Goal: Transaction & Acquisition: Purchase product/service

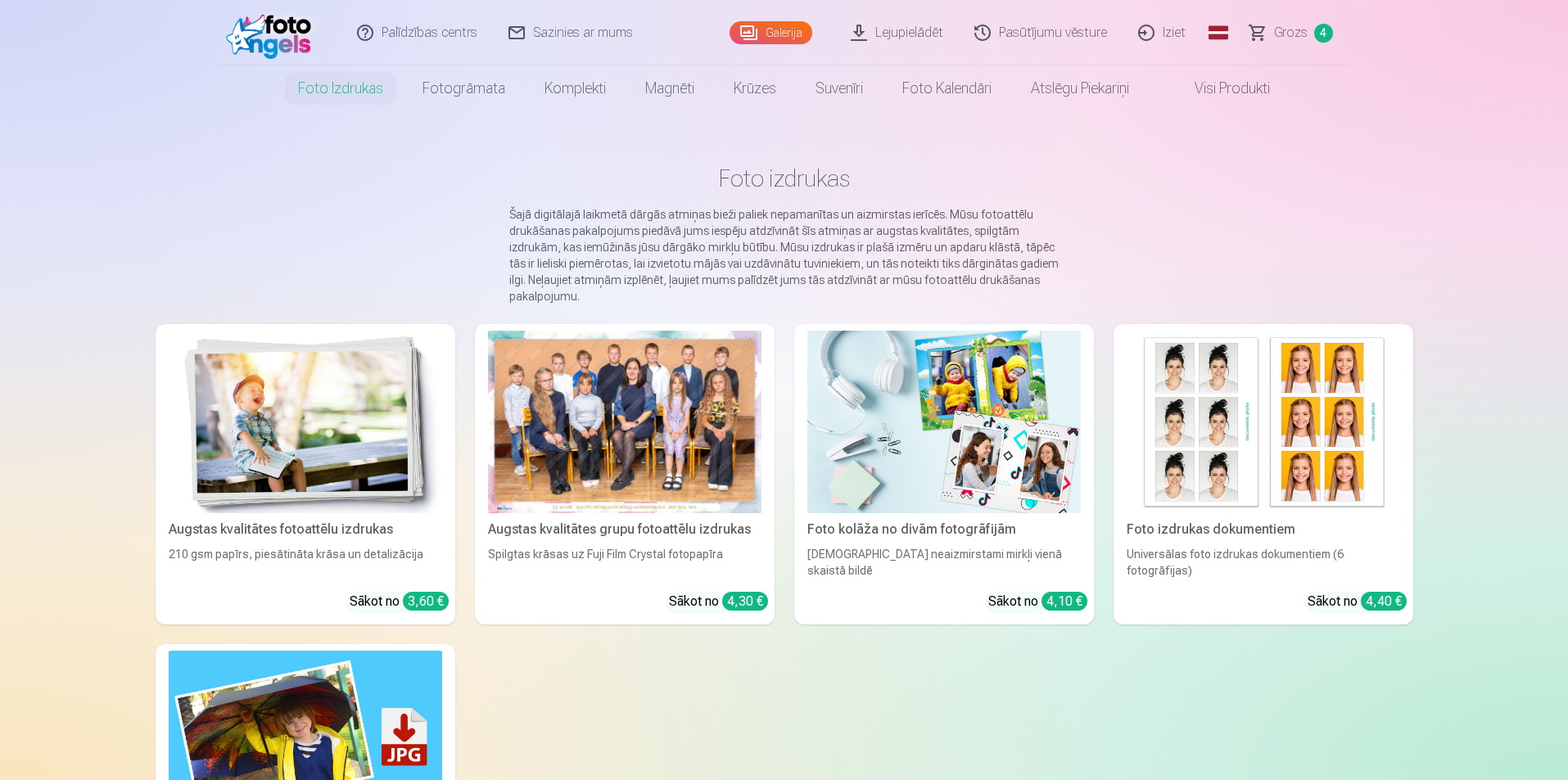
click at [1284, 34] on span "Grozs" at bounding box center [1291, 33] width 34 height 20
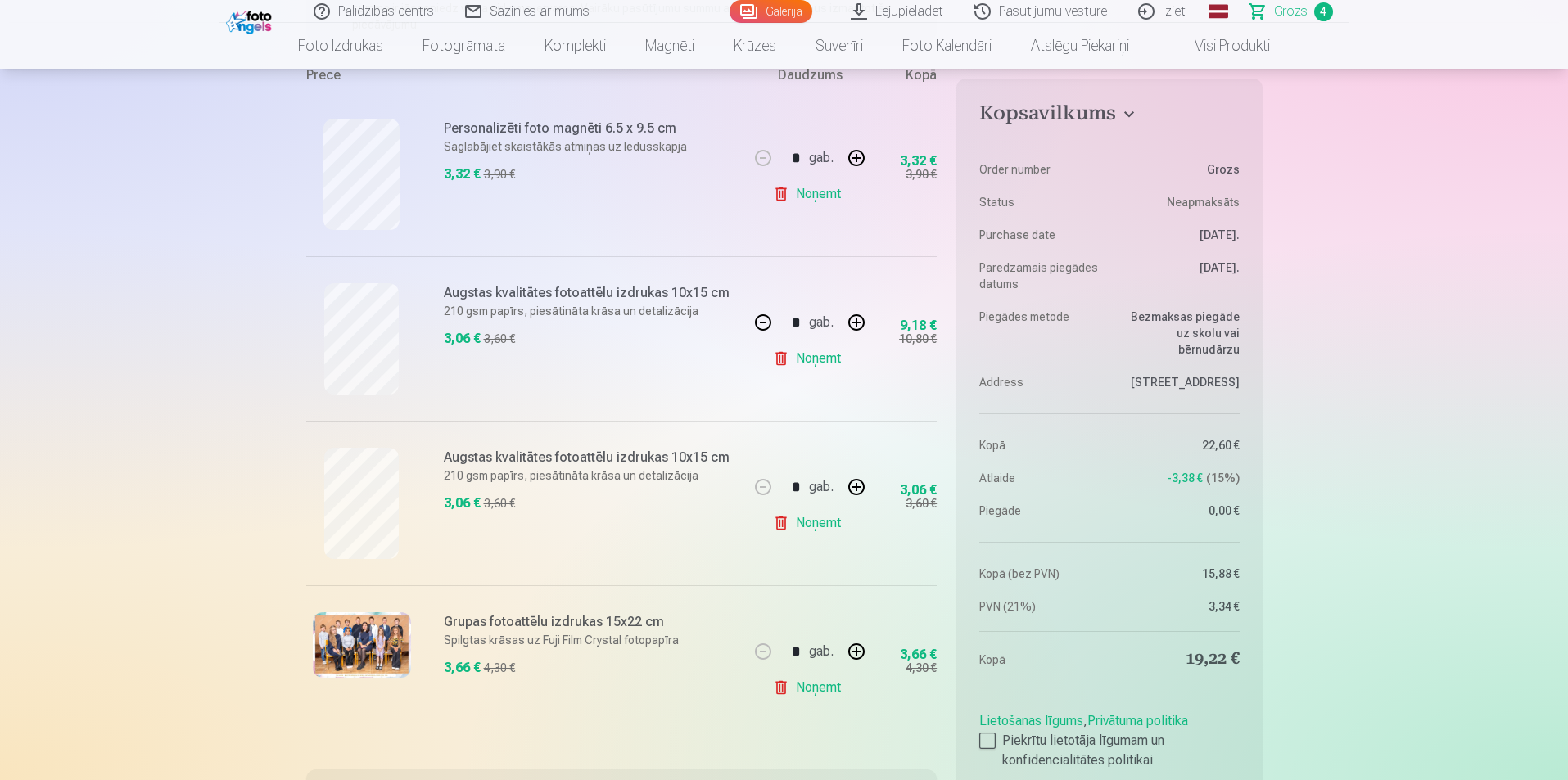
scroll to position [409, 0]
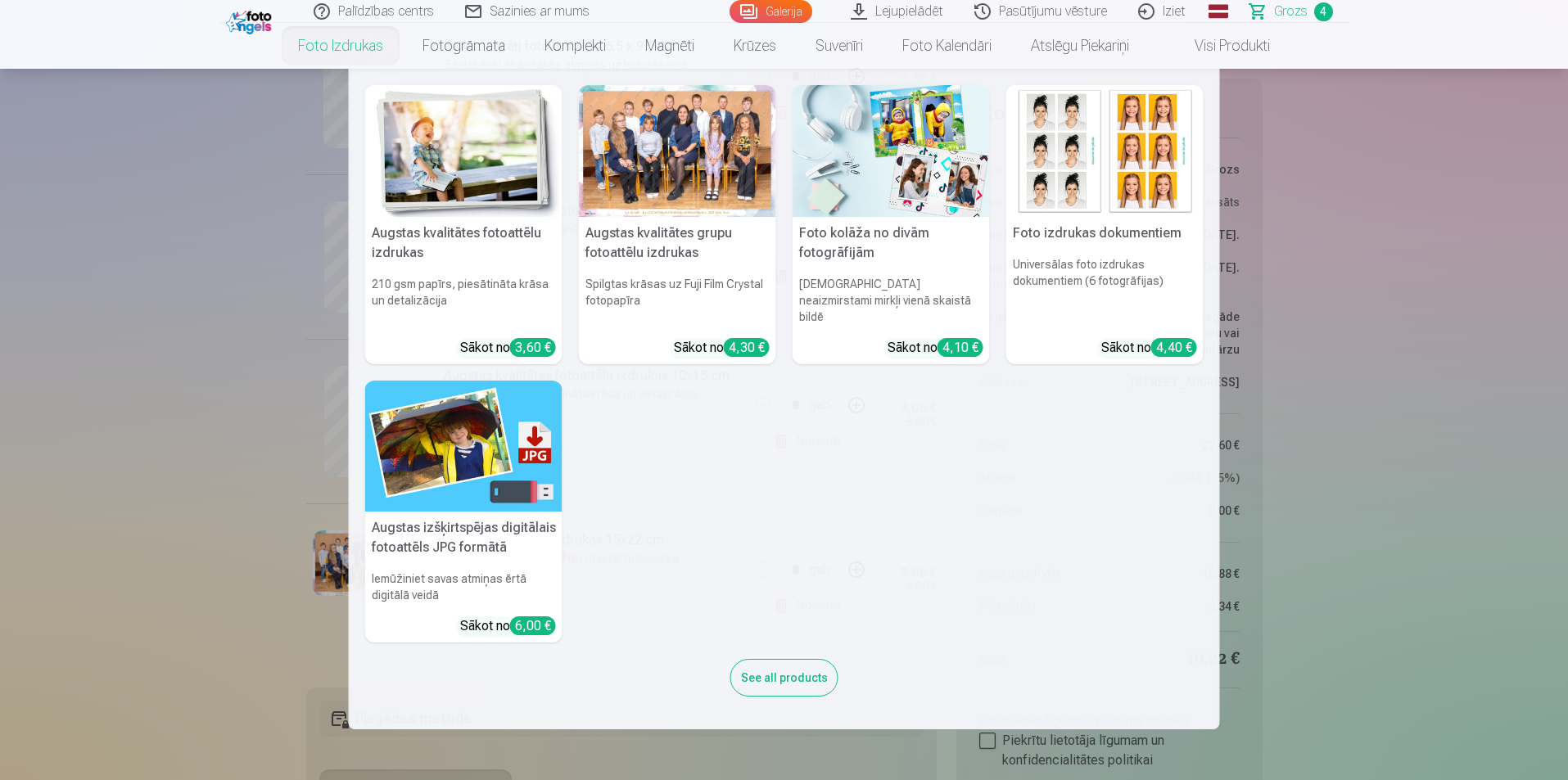
click at [341, 52] on link "Foto izdrukas" at bounding box center [340, 46] width 124 height 46
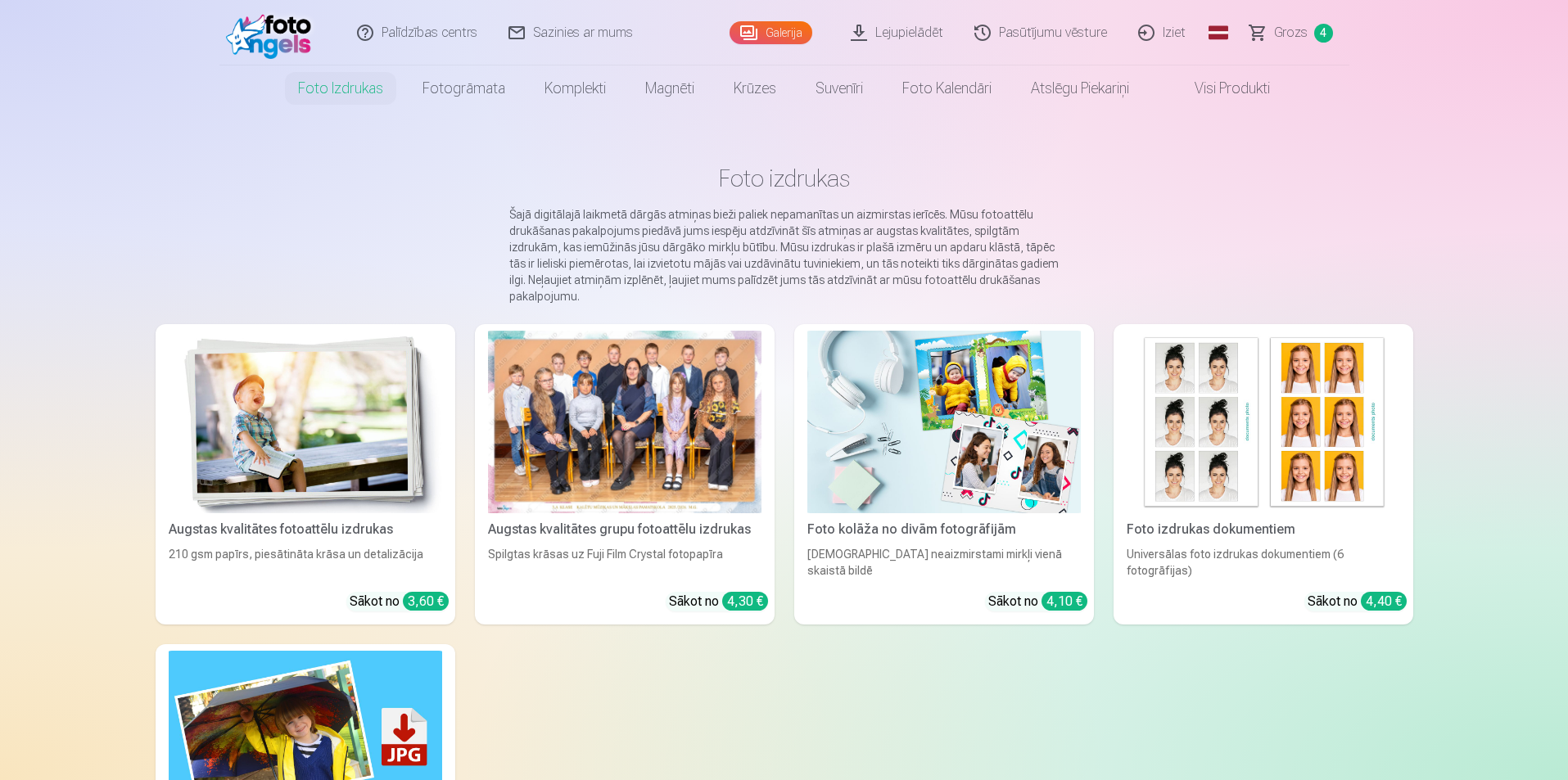
click at [290, 435] on img at bounding box center [305, 422] width 273 height 183
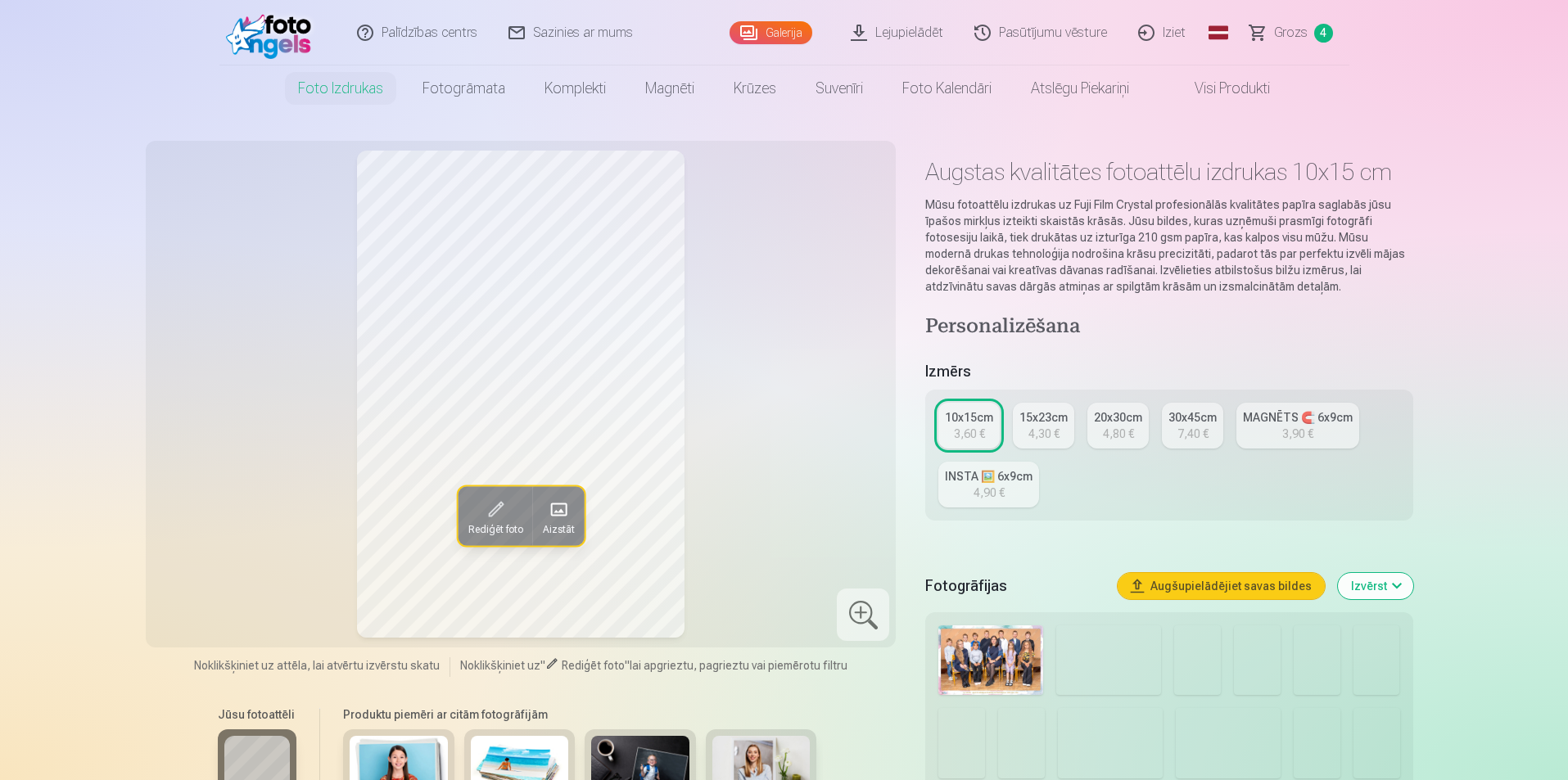
scroll to position [246, 0]
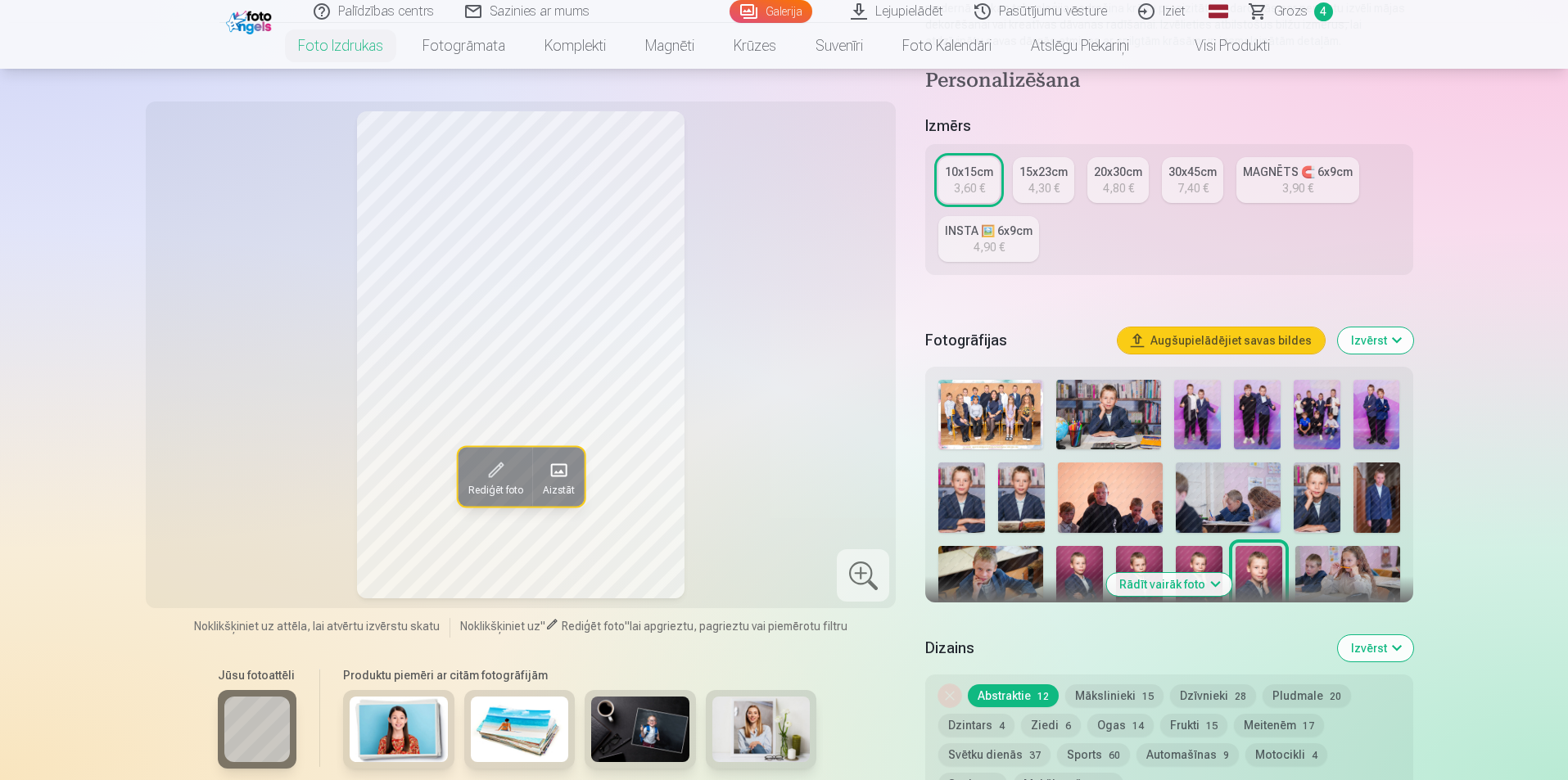
click at [1132, 584] on button "Rādīt vairāk foto" at bounding box center [1168, 584] width 125 height 23
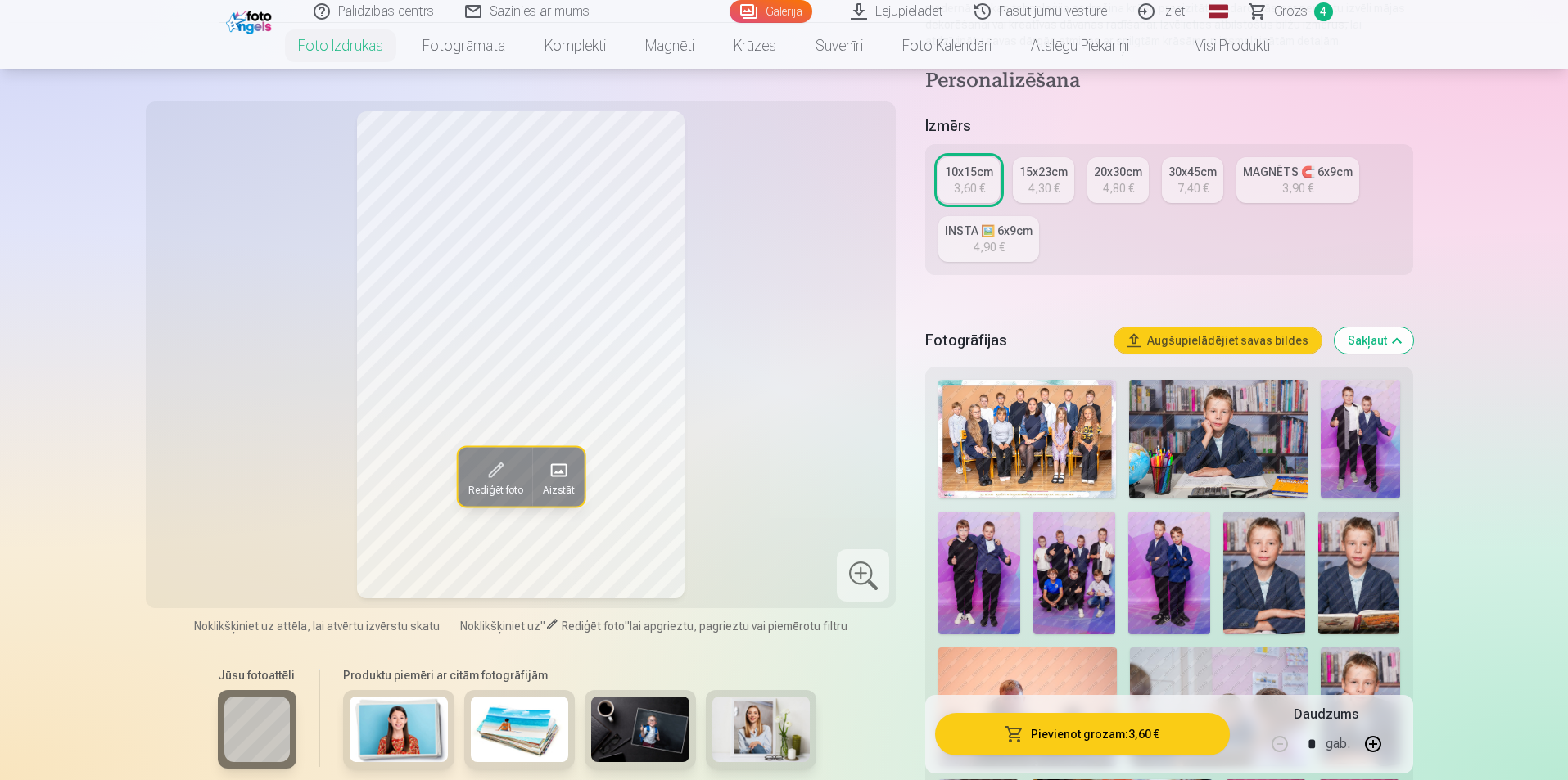
click at [1365, 450] on img at bounding box center [1359, 439] width 79 height 119
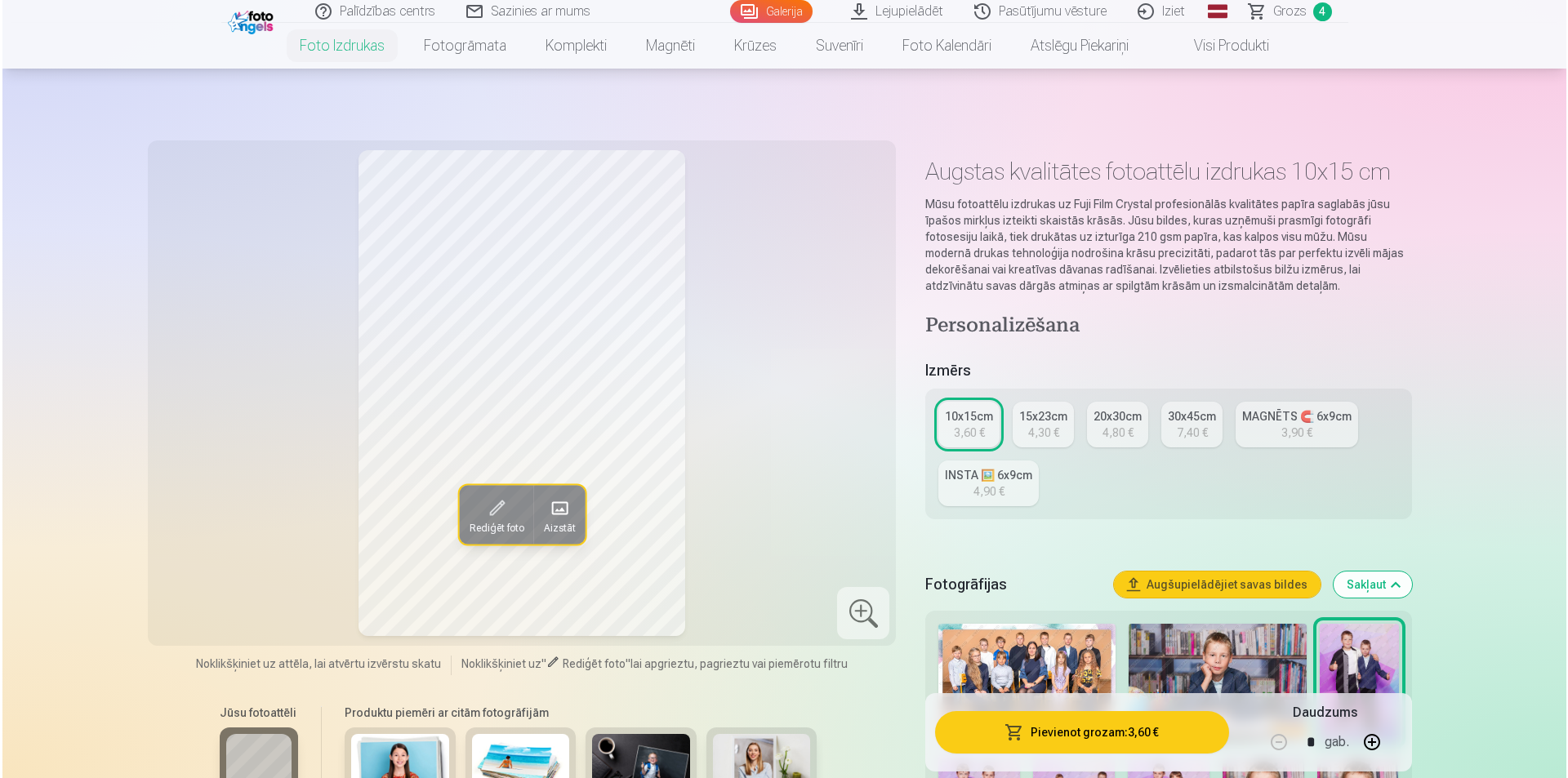
scroll to position [82, 0]
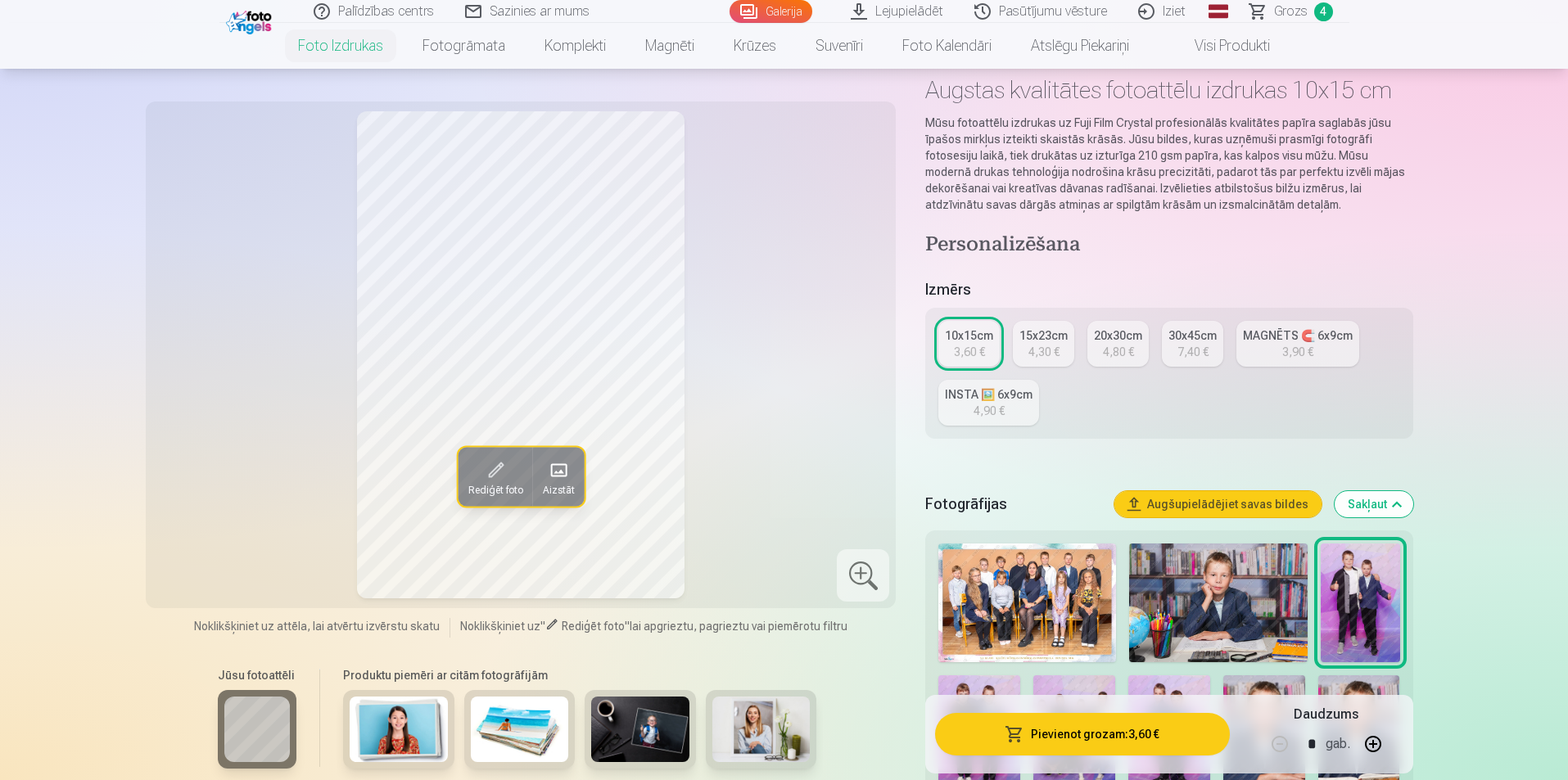
click at [1163, 744] on button "Pievienot grozam : 3,60 €" at bounding box center [1082, 734] width 294 height 43
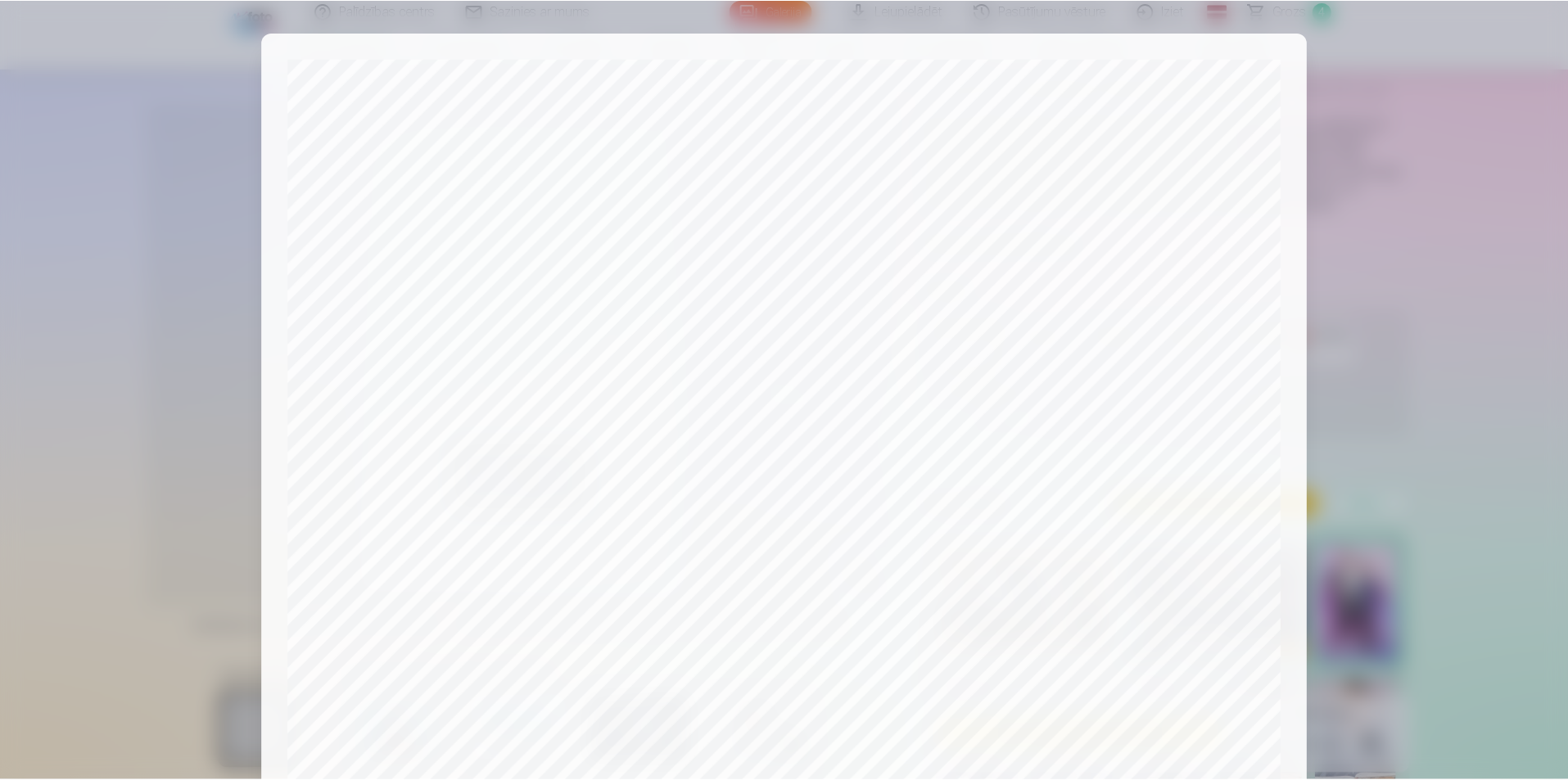
scroll to position [399, 0]
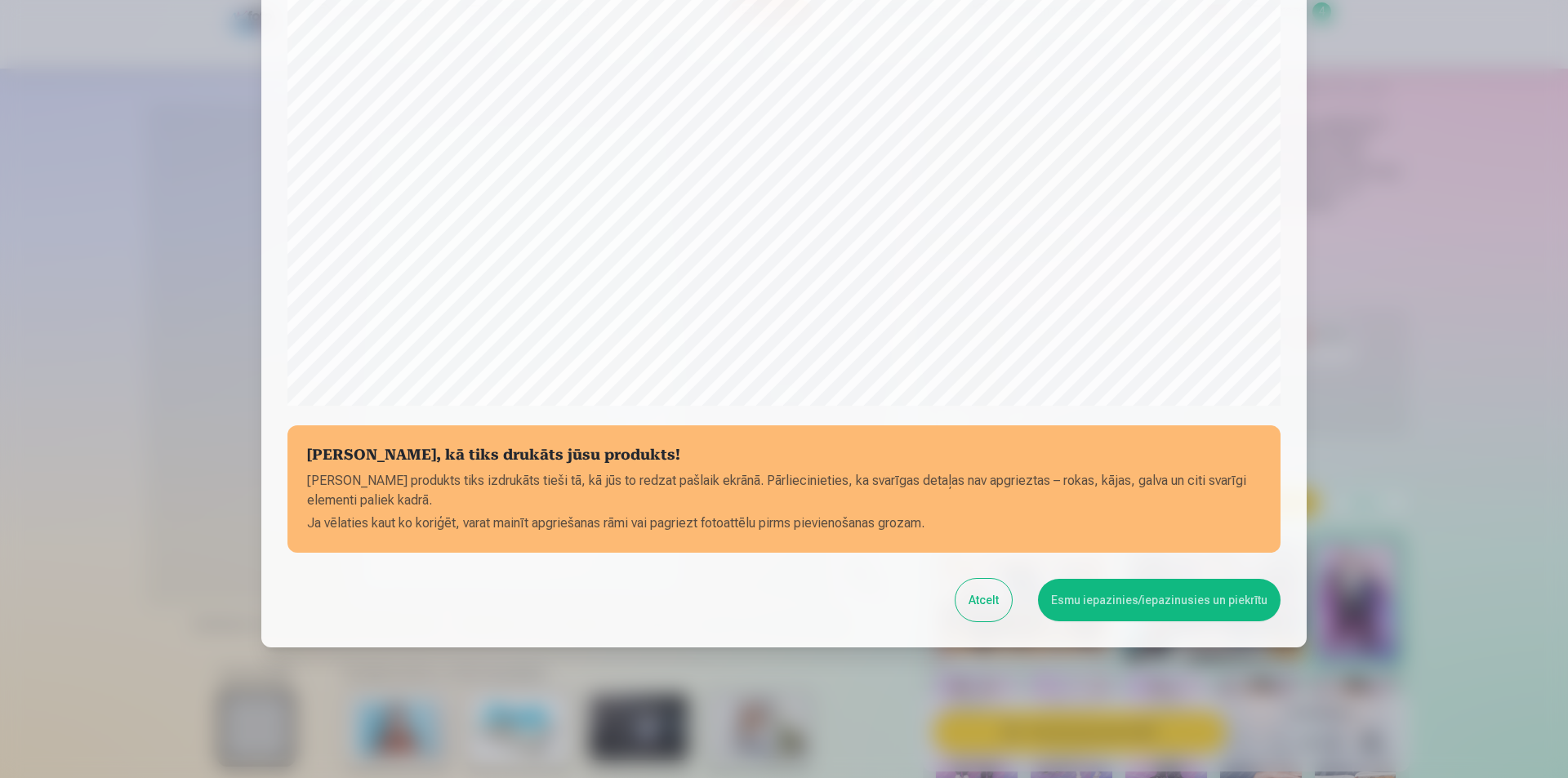
drag, startPoint x: 907, startPoint y: 559, endPoint x: 1451, endPoint y: 208, distance: 647.4
click at [1451, 208] on div at bounding box center [784, 389] width 1568 height 778
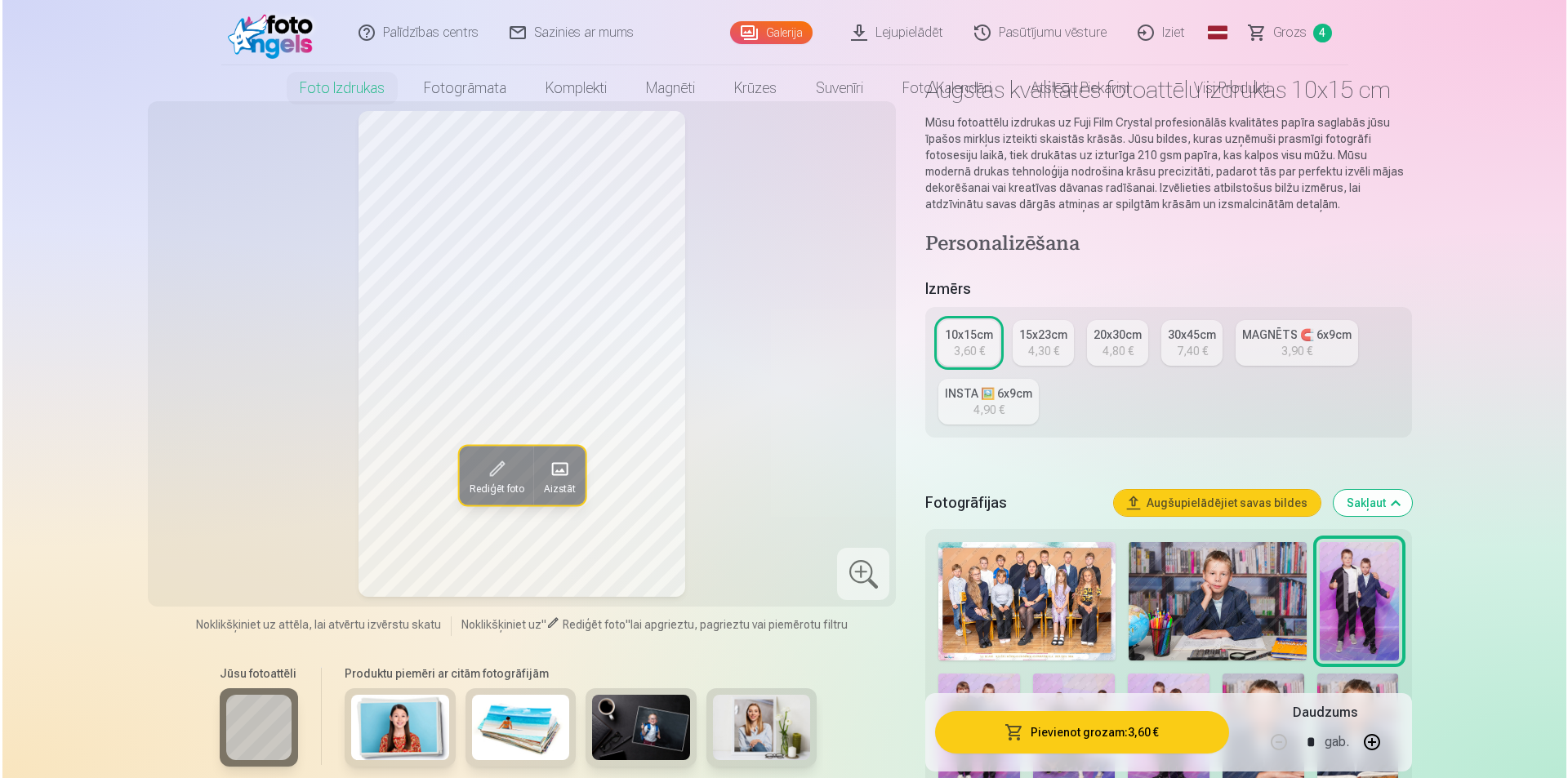
scroll to position [0, 0]
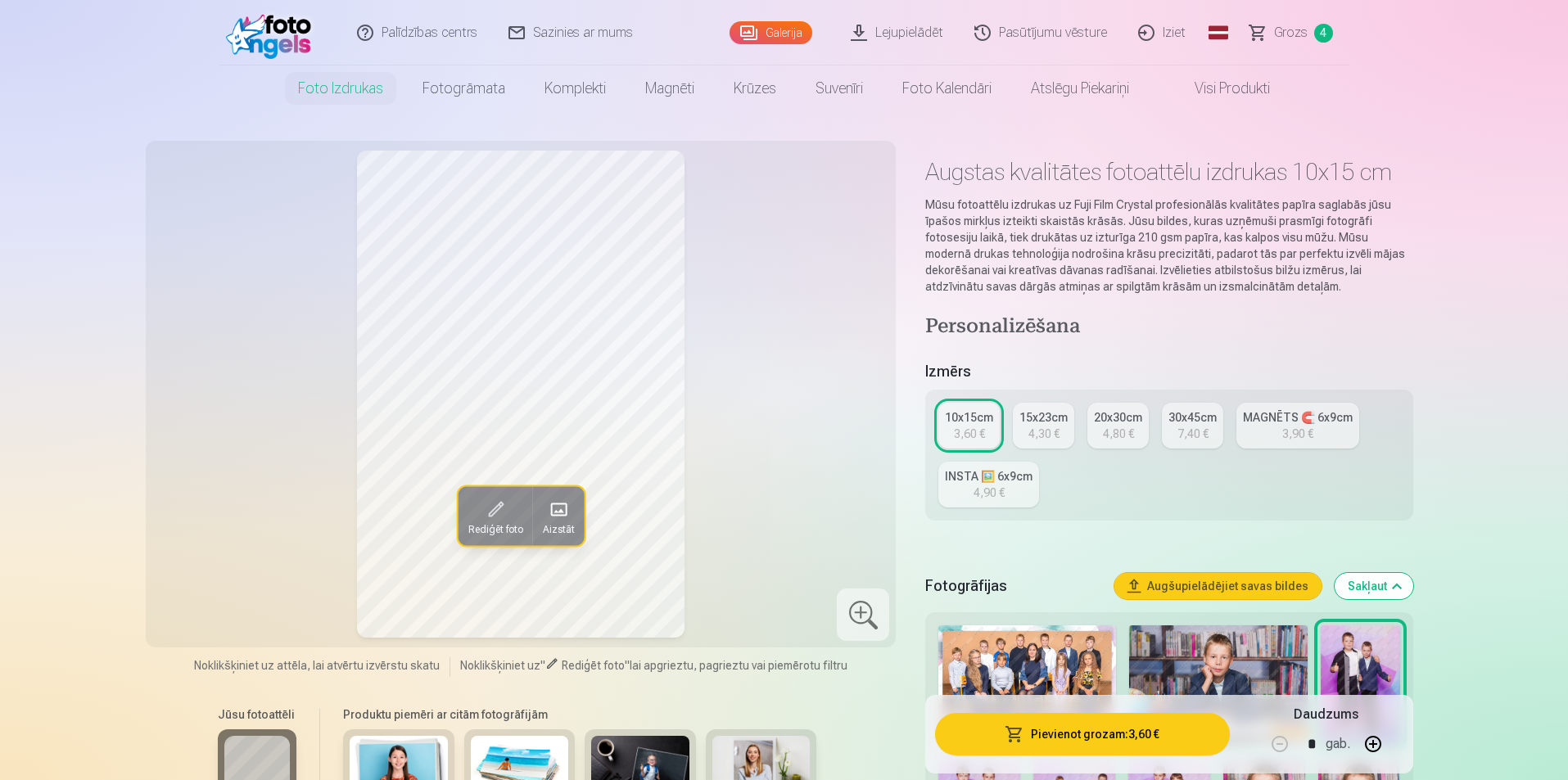
click at [1062, 729] on button "Pievienot grozam : 3,60 €" at bounding box center [1082, 734] width 294 height 43
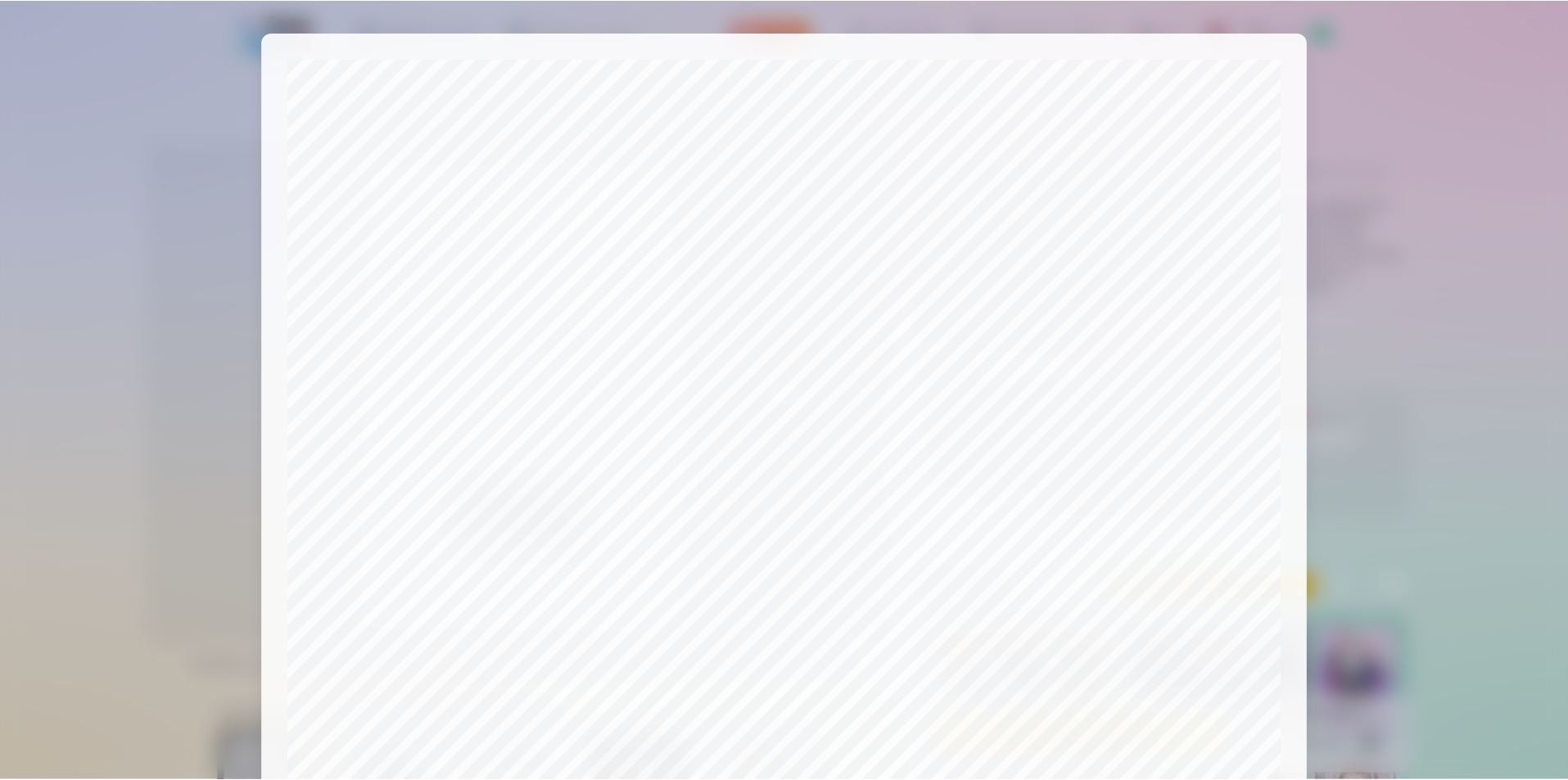
scroll to position [399, 0]
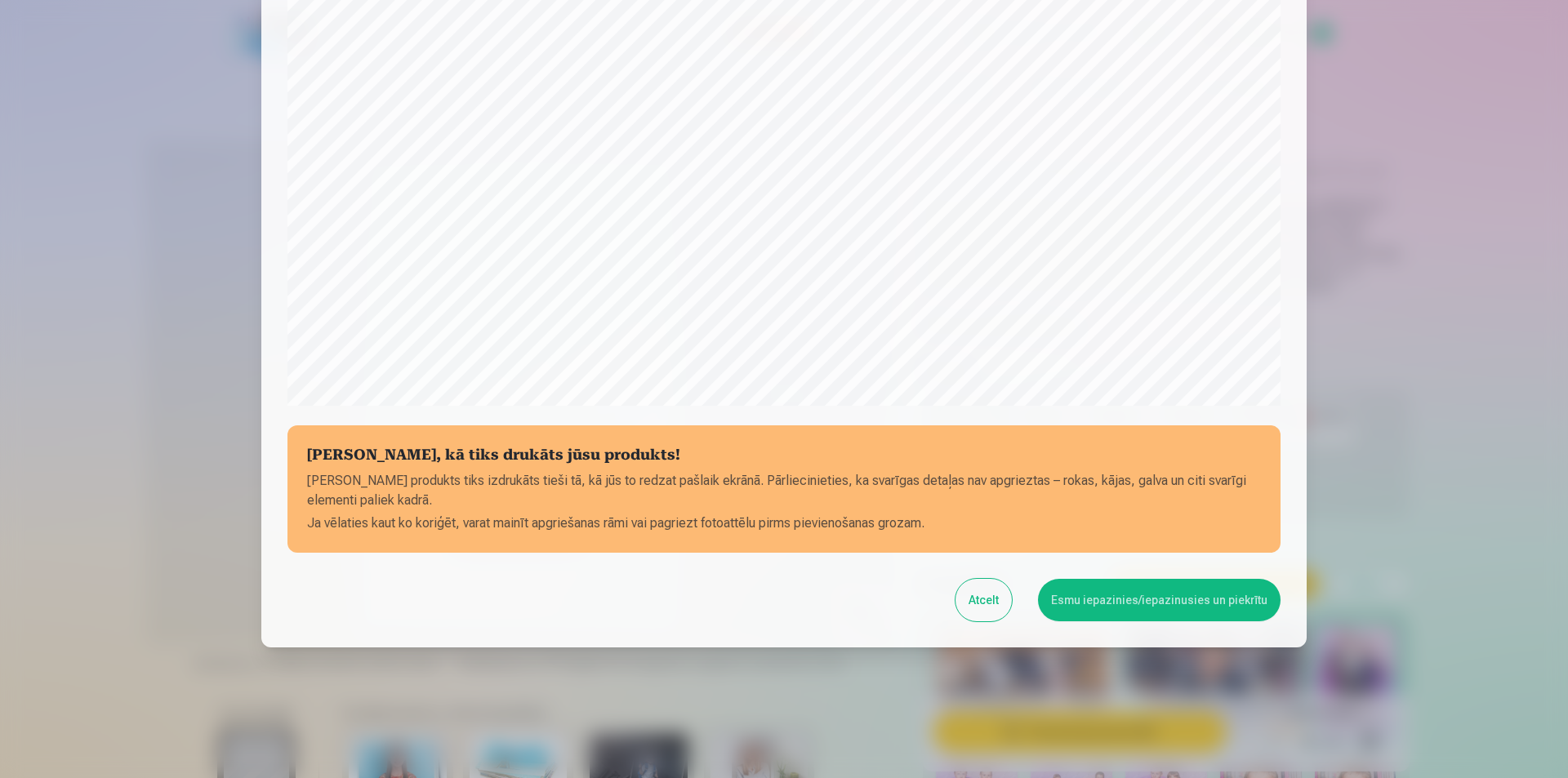
click at [1125, 600] on button "Esmu iepazinies/iepazinusies un piekrītu" at bounding box center [1158, 599] width 242 height 43
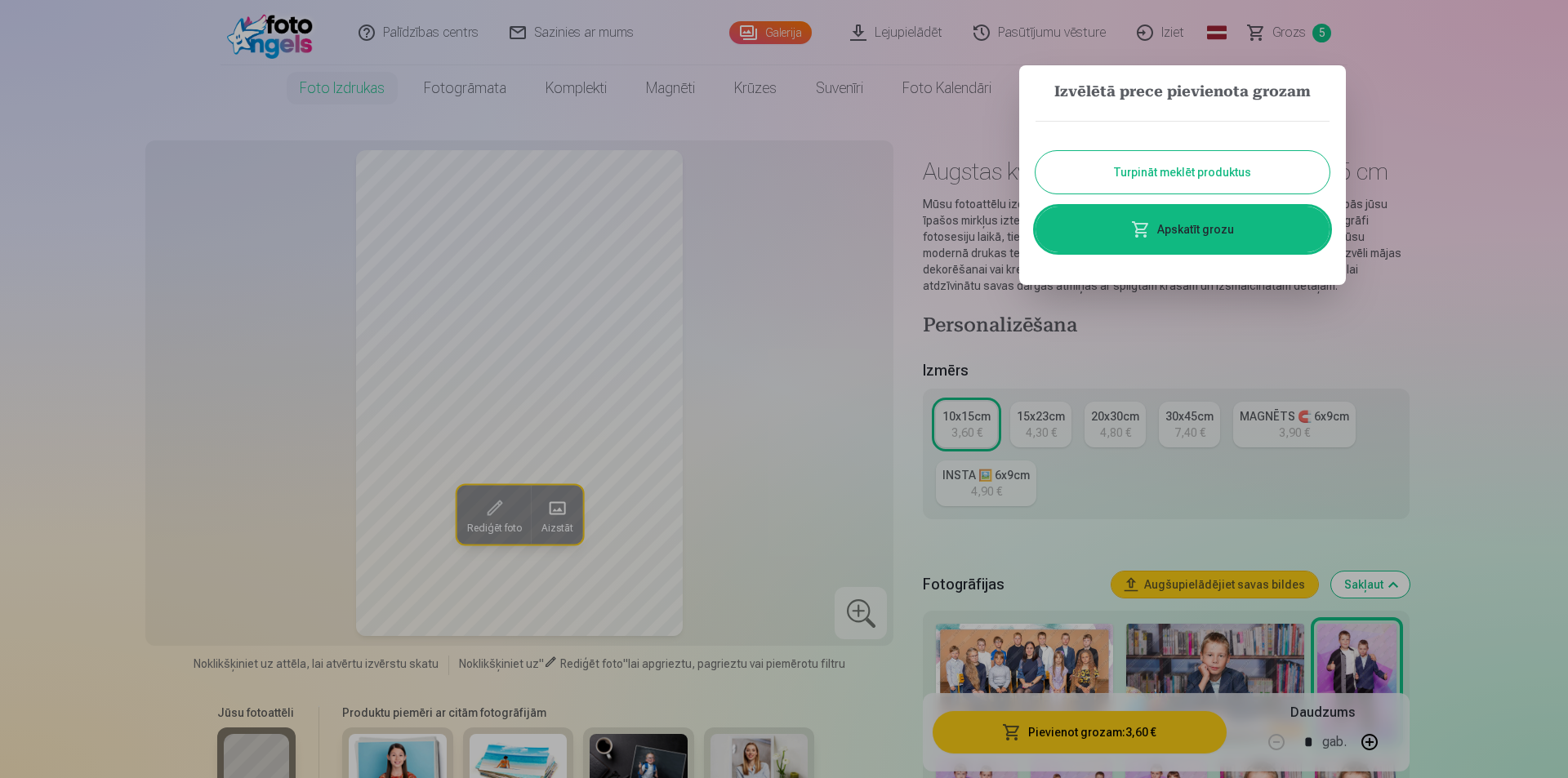
click at [1225, 222] on link "Apskatīt grozu" at bounding box center [1182, 229] width 294 height 46
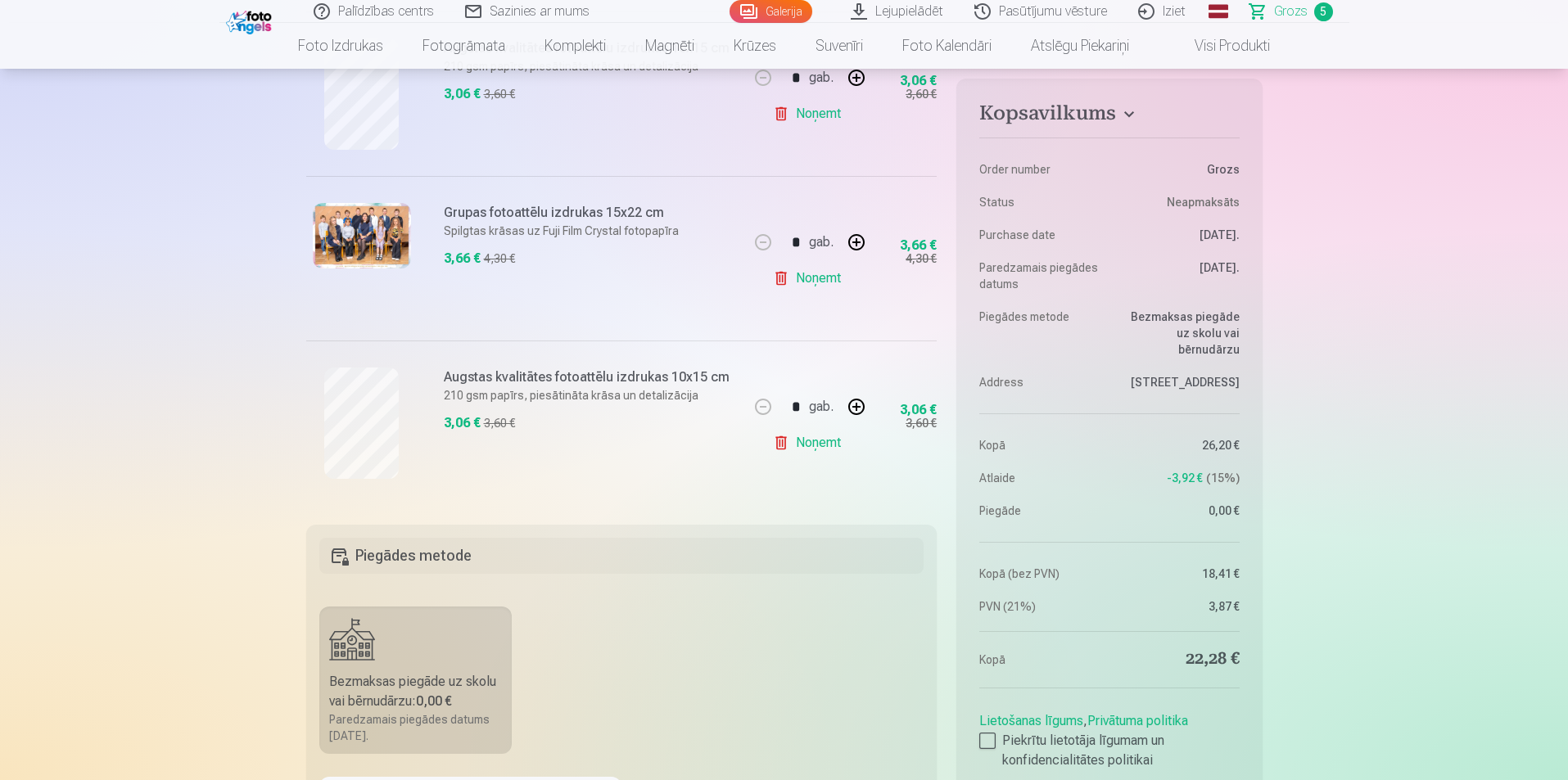
scroll to position [900, 0]
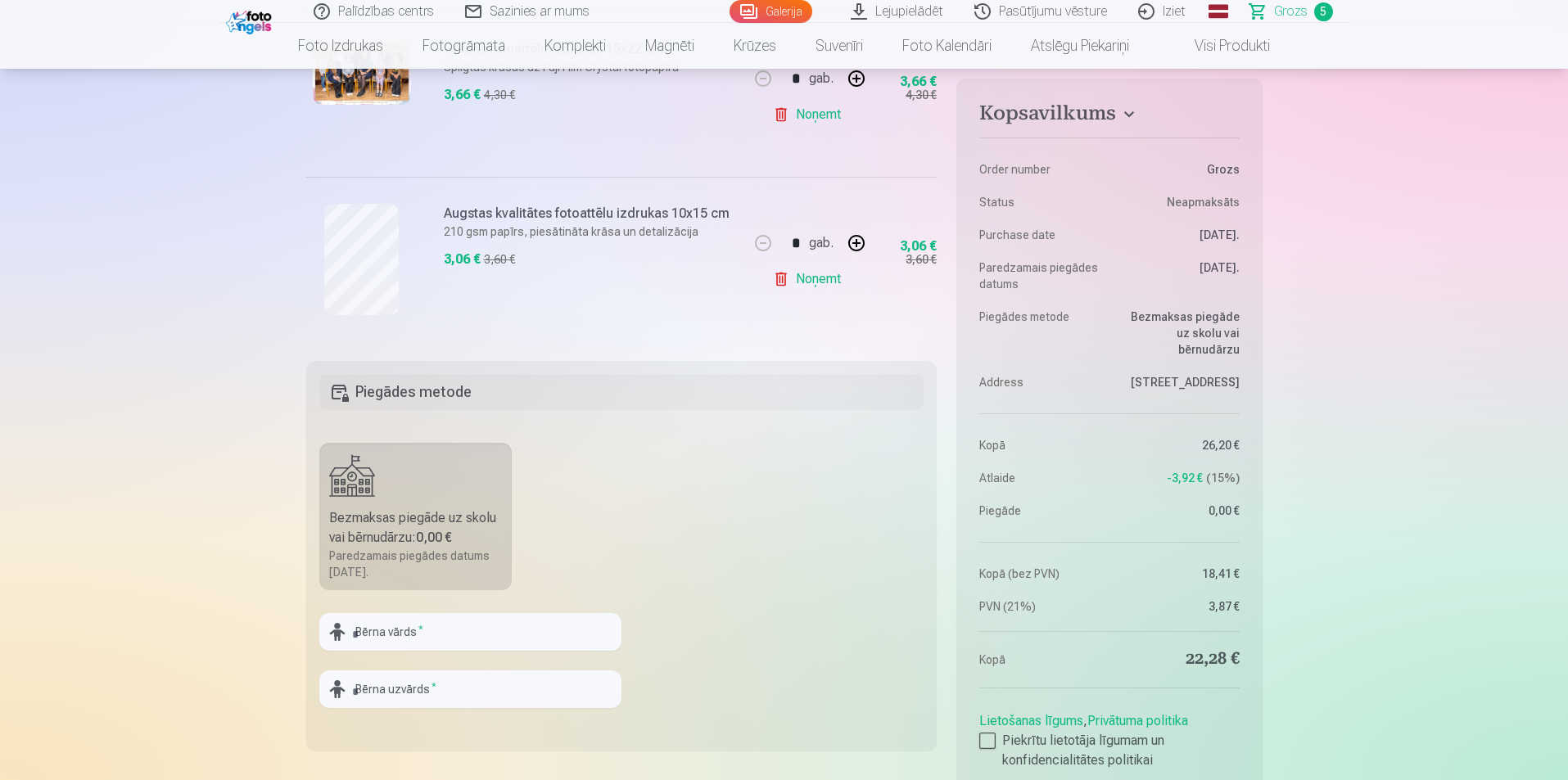
click at [1249, 49] on link "Visi produkti" at bounding box center [1218, 46] width 141 height 46
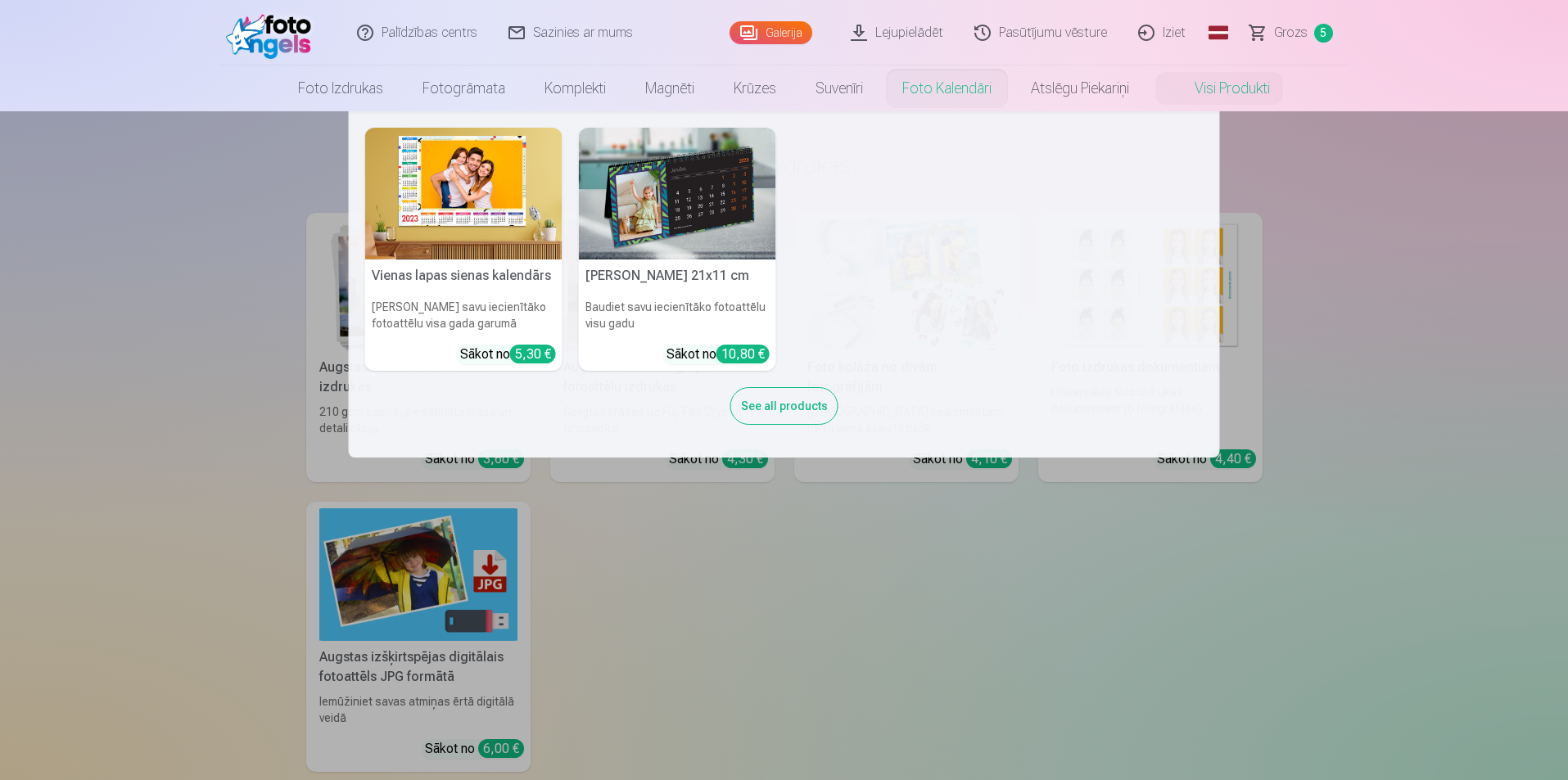
click at [972, 93] on link "Foto kalendāri" at bounding box center [946, 88] width 129 height 46
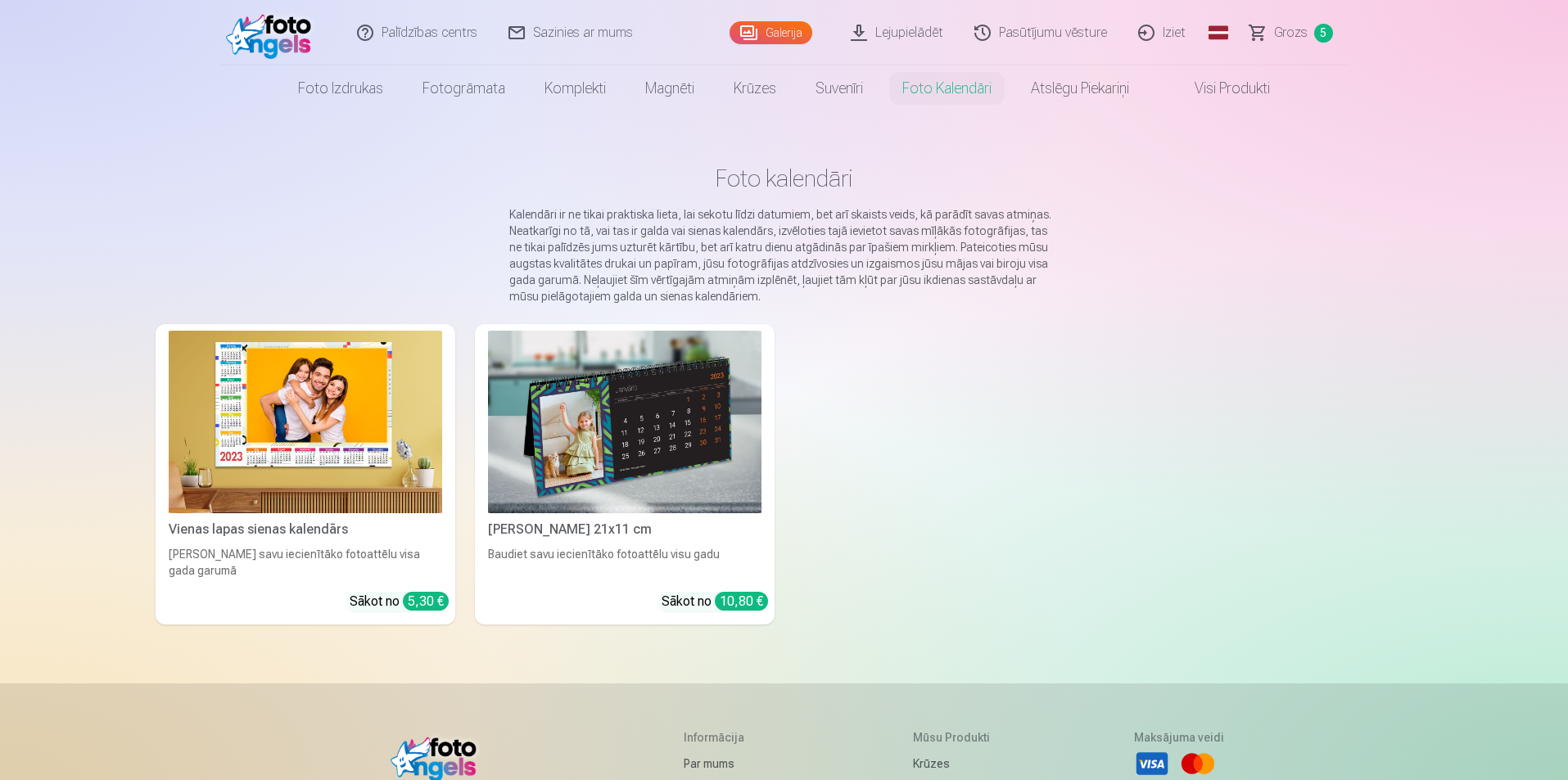
click at [678, 440] on img at bounding box center [624, 422] width 273 height 183
click at [360, 501] on img at bounding box center [305, 422] width 273 height 183
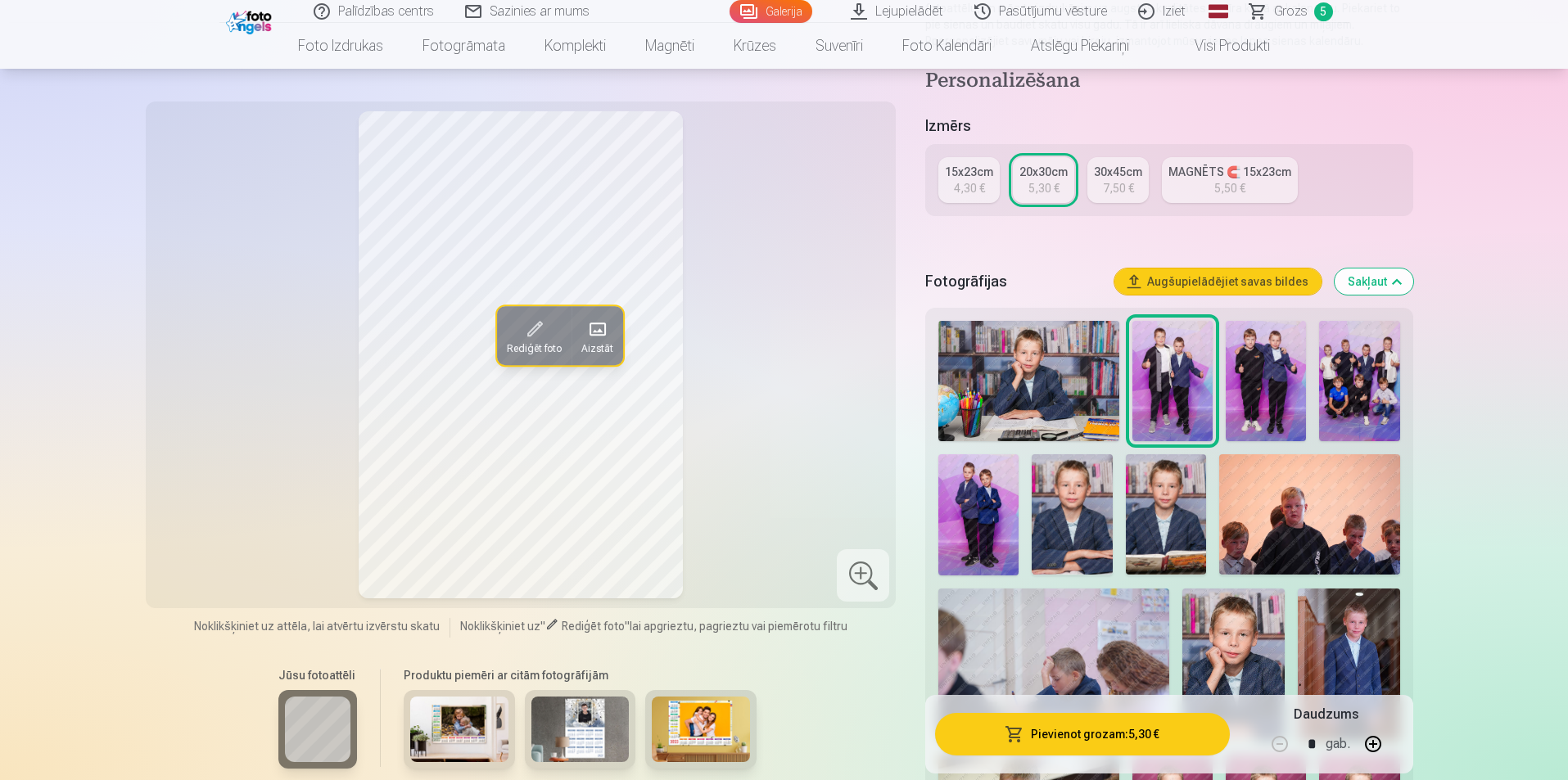
scroll to position [409, 0]
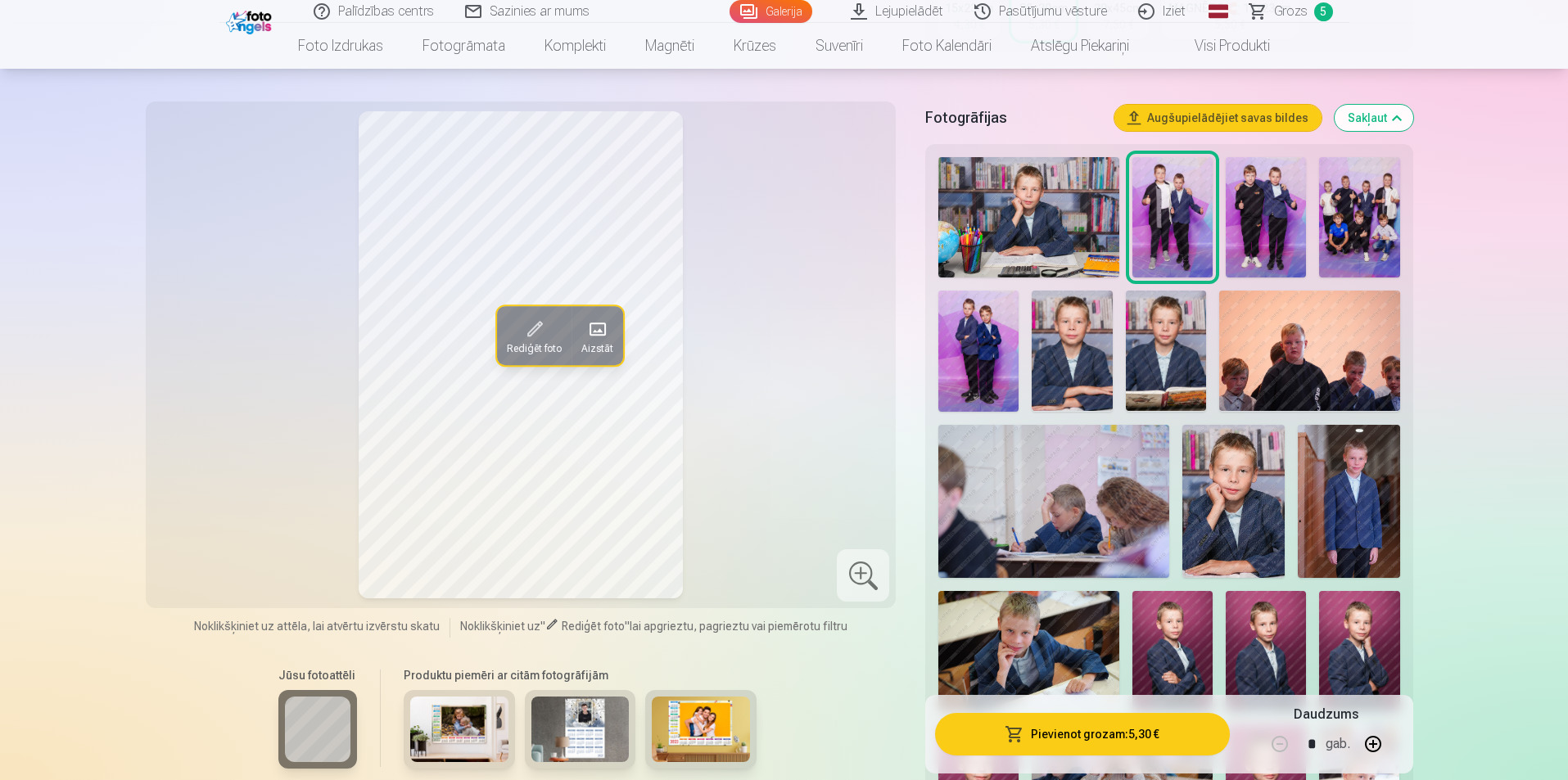
click at [1232, 537] on img at bounding box center [1233, 501] width 102 height 153
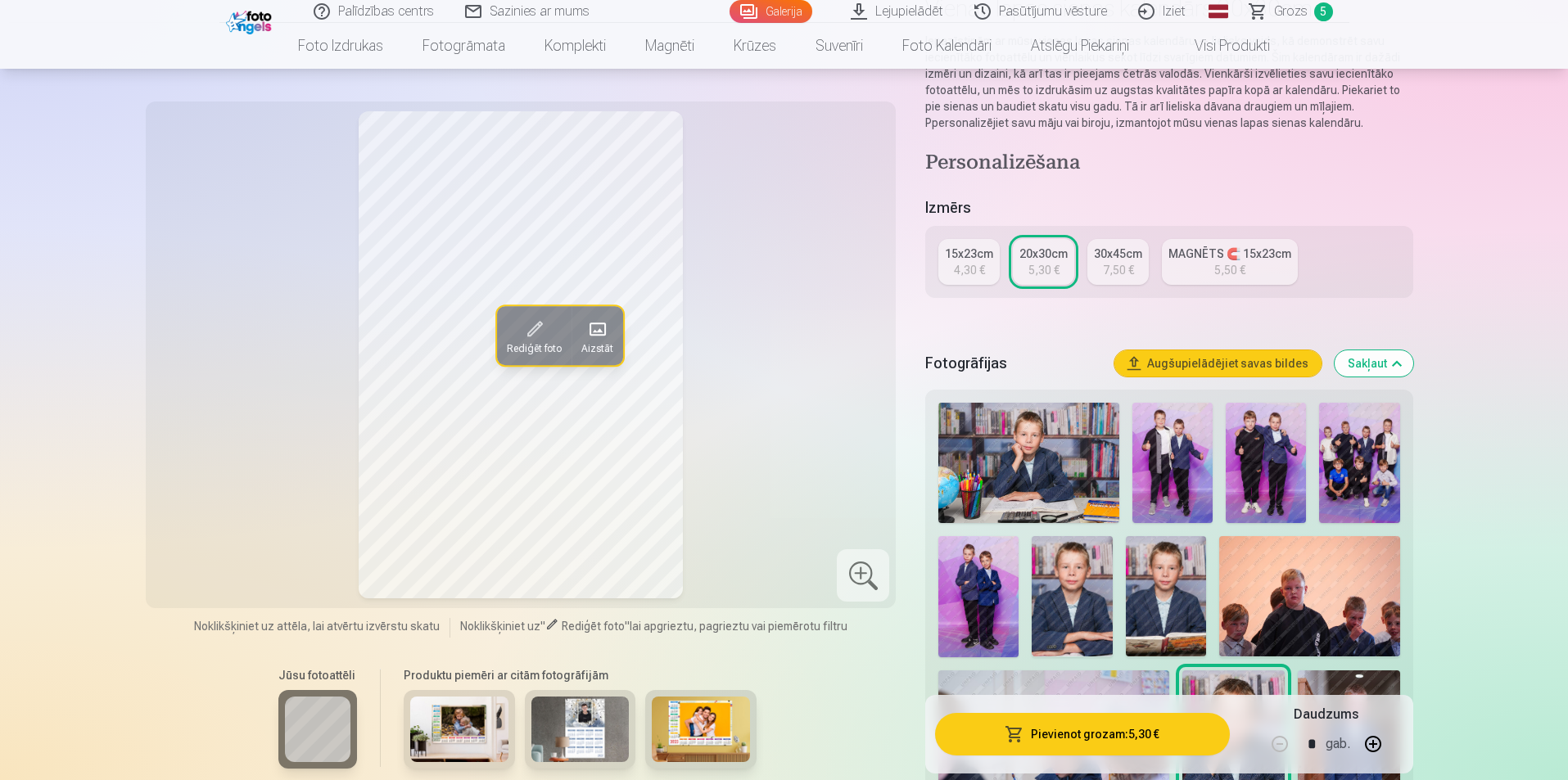
scroll to position [82, 0]
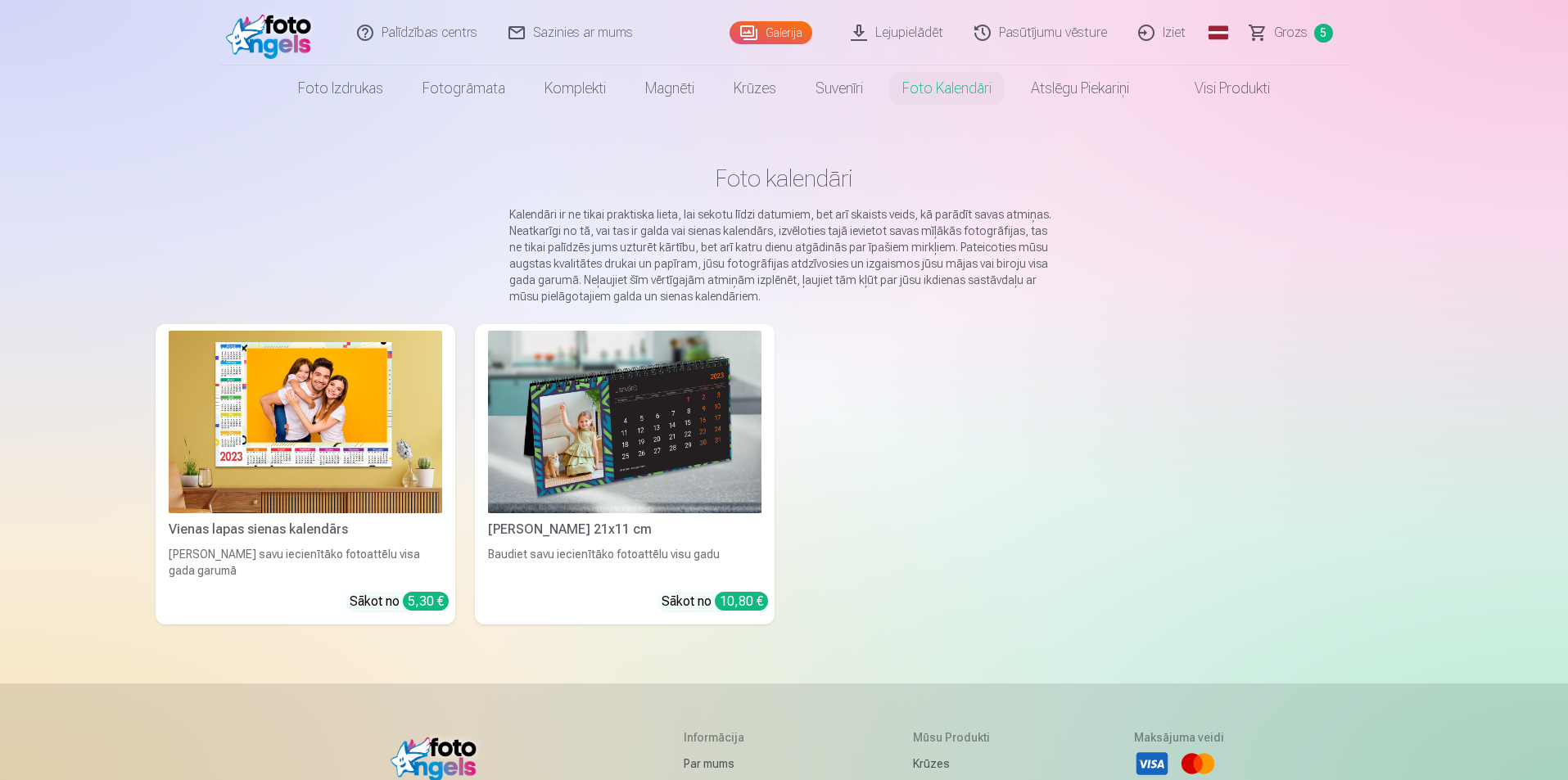
click at [1316, 22] on link "Grozs 5" at bounding box center [1291, 32] width 115 height 65
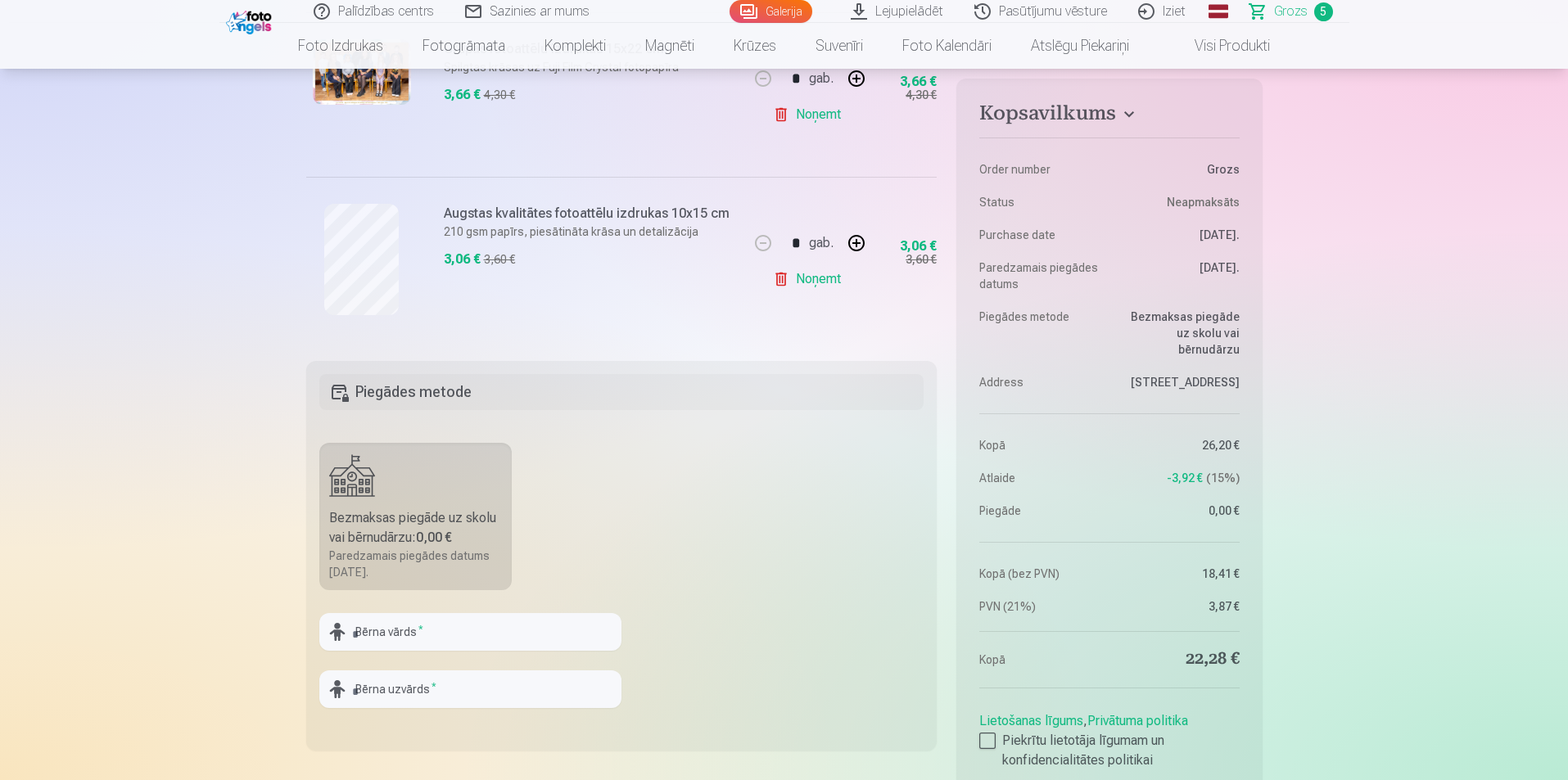
scroll to position [982, 0]
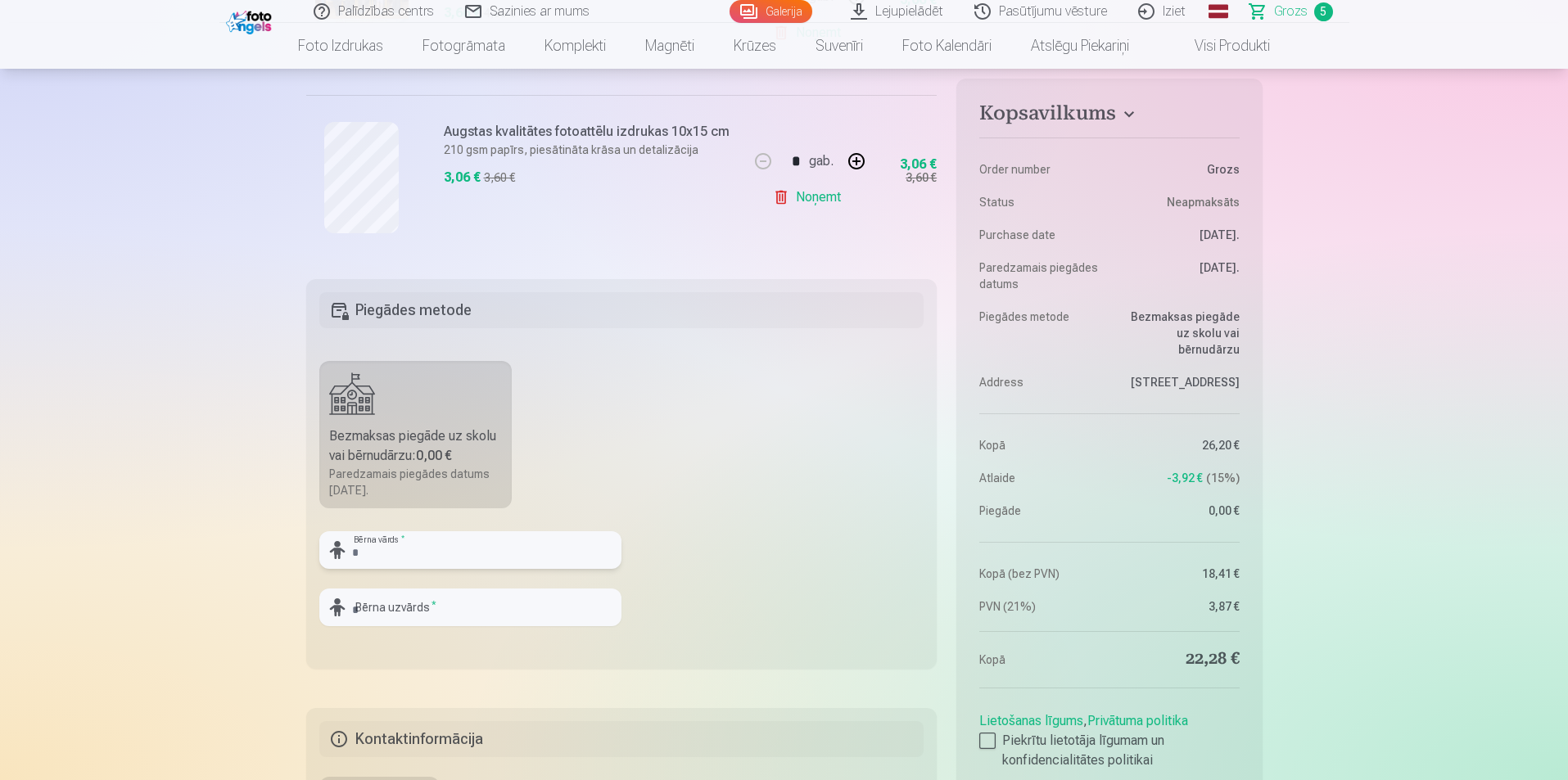
click at [400, 546] on input "text" at bounding box center [470, 550] width 302 height 38
type input "*******"
click at [413, 598] on input "text" at bounding box center [470, 608] width 302 height 38
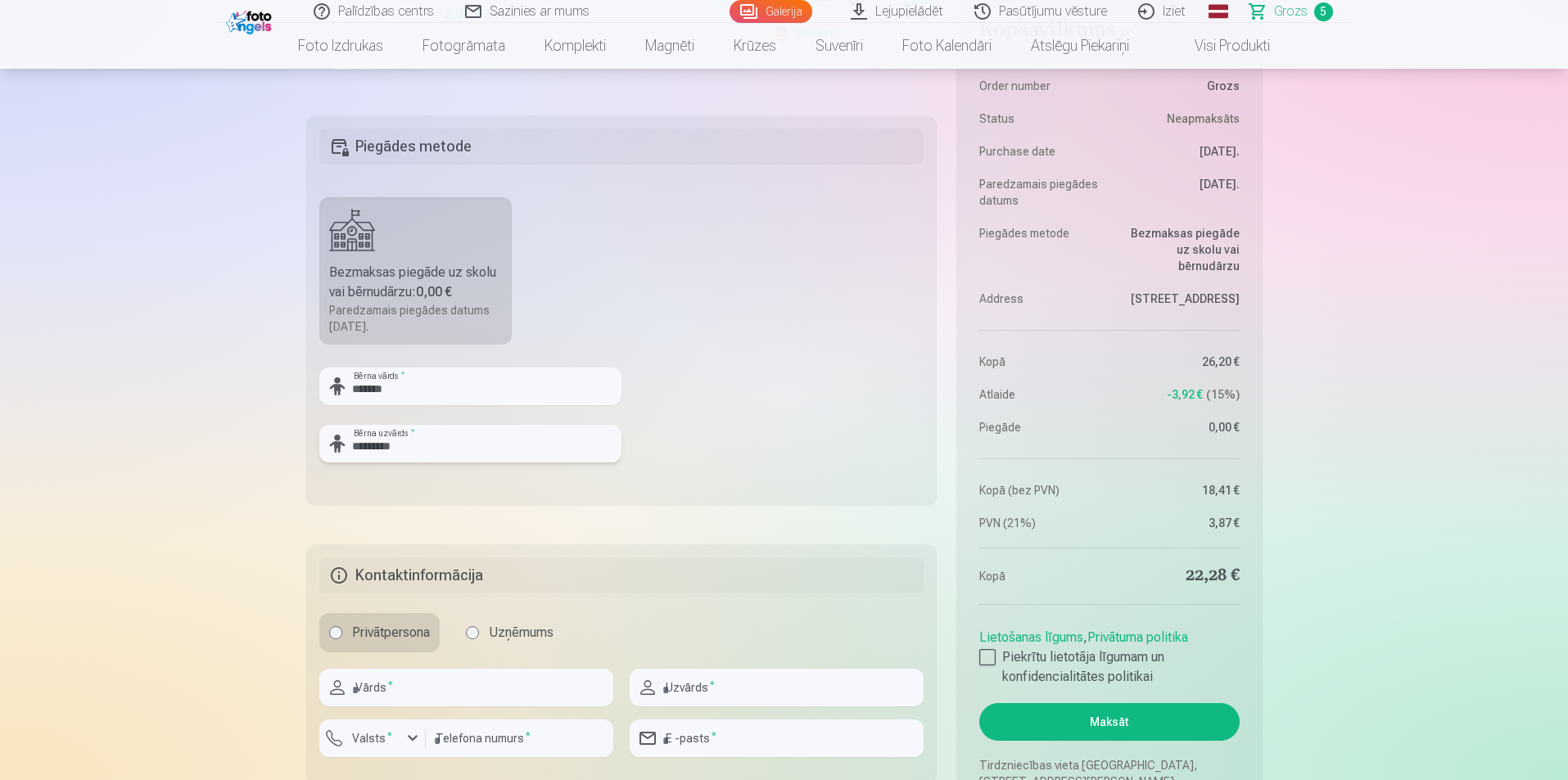
scroll to position [1228, 0]
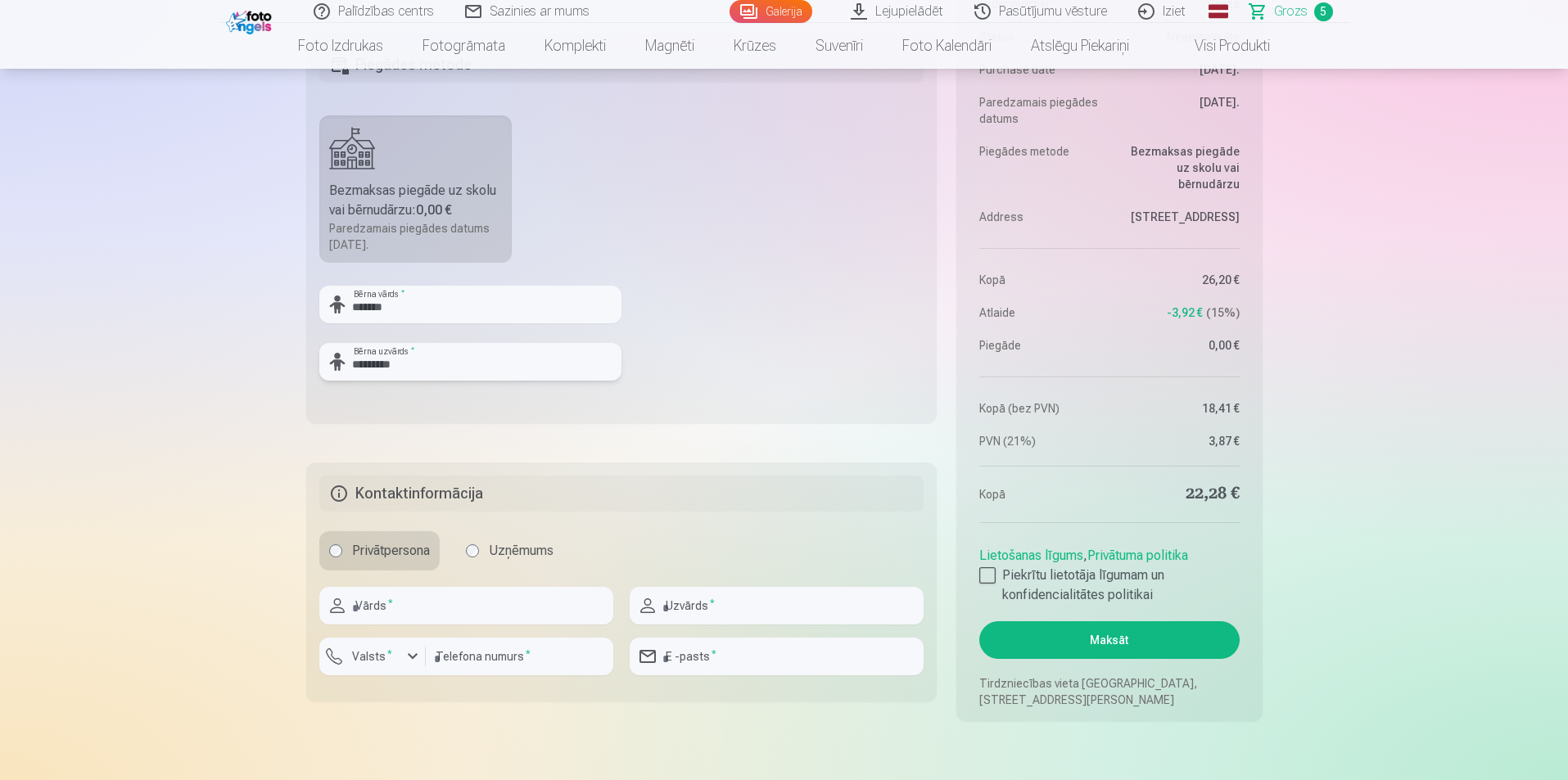
type input "*********"
click at [382, 602] on input "text" at bounding box center [466, 606] width 294 height 38
type input "******"
click at [713, 601] on input "text" at bounding box center [776, 606] width 294 height 38
type input "*********"
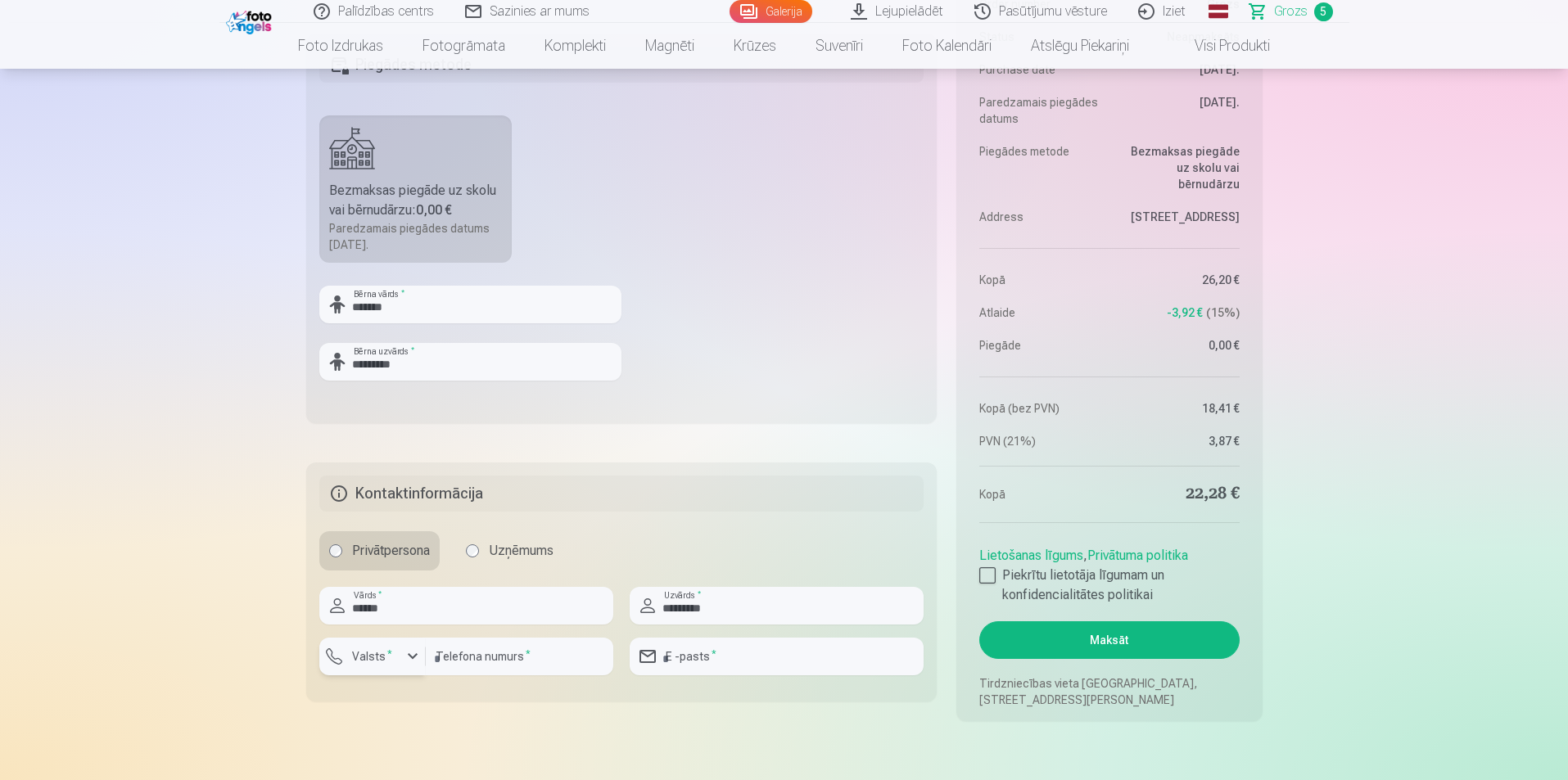
click at [395, 658] on label "Valsts *" at bounding box center [371, 656] width 53 height 16
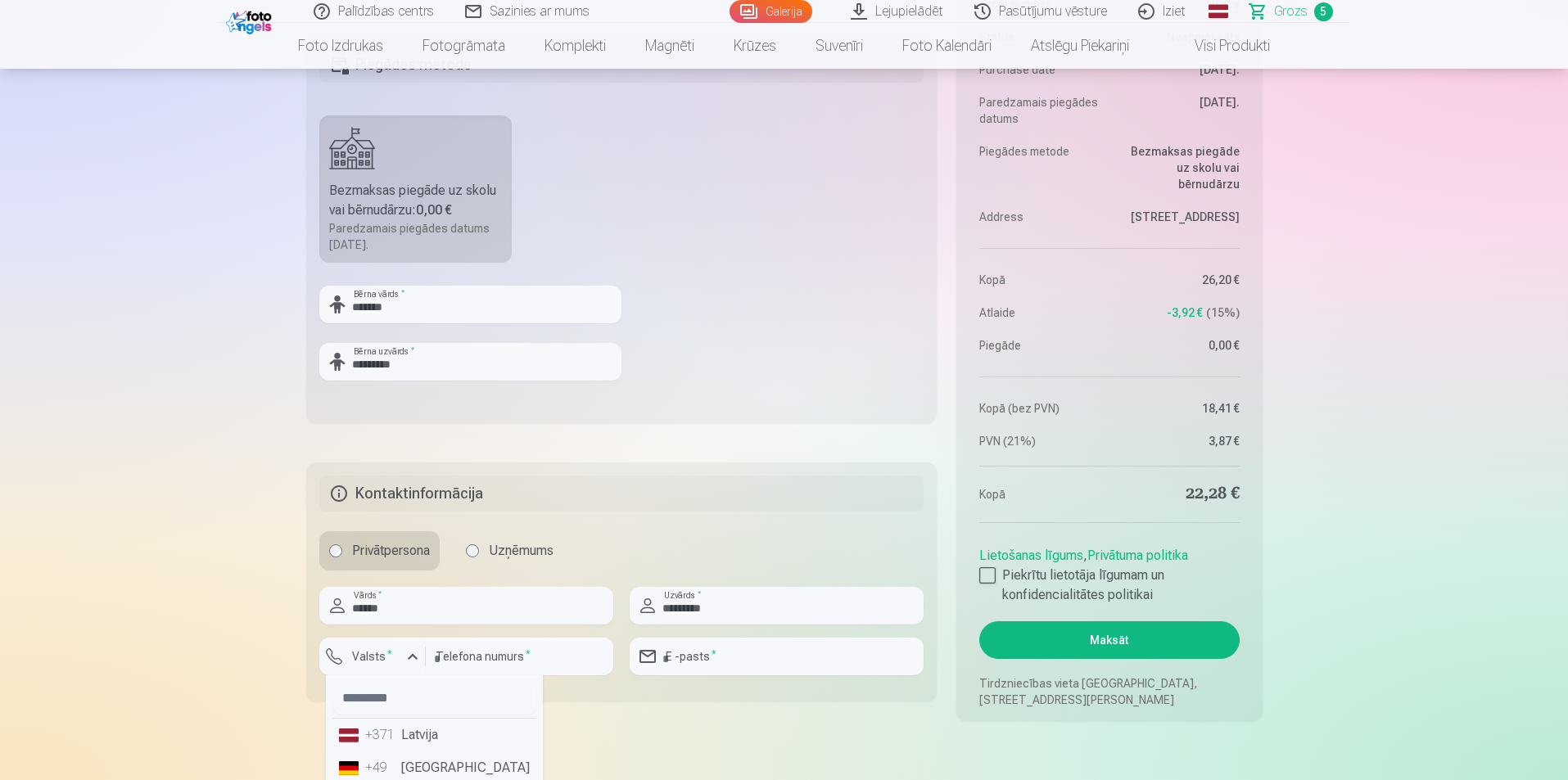
drag, startPoint x: 433, startPoint y: 733, endPoint x: 463, endPoint y: 680, distance: 60.5
click at [435, 733] on li "+371 Latvija" at bounding box center [434, 735] width 204 height 33
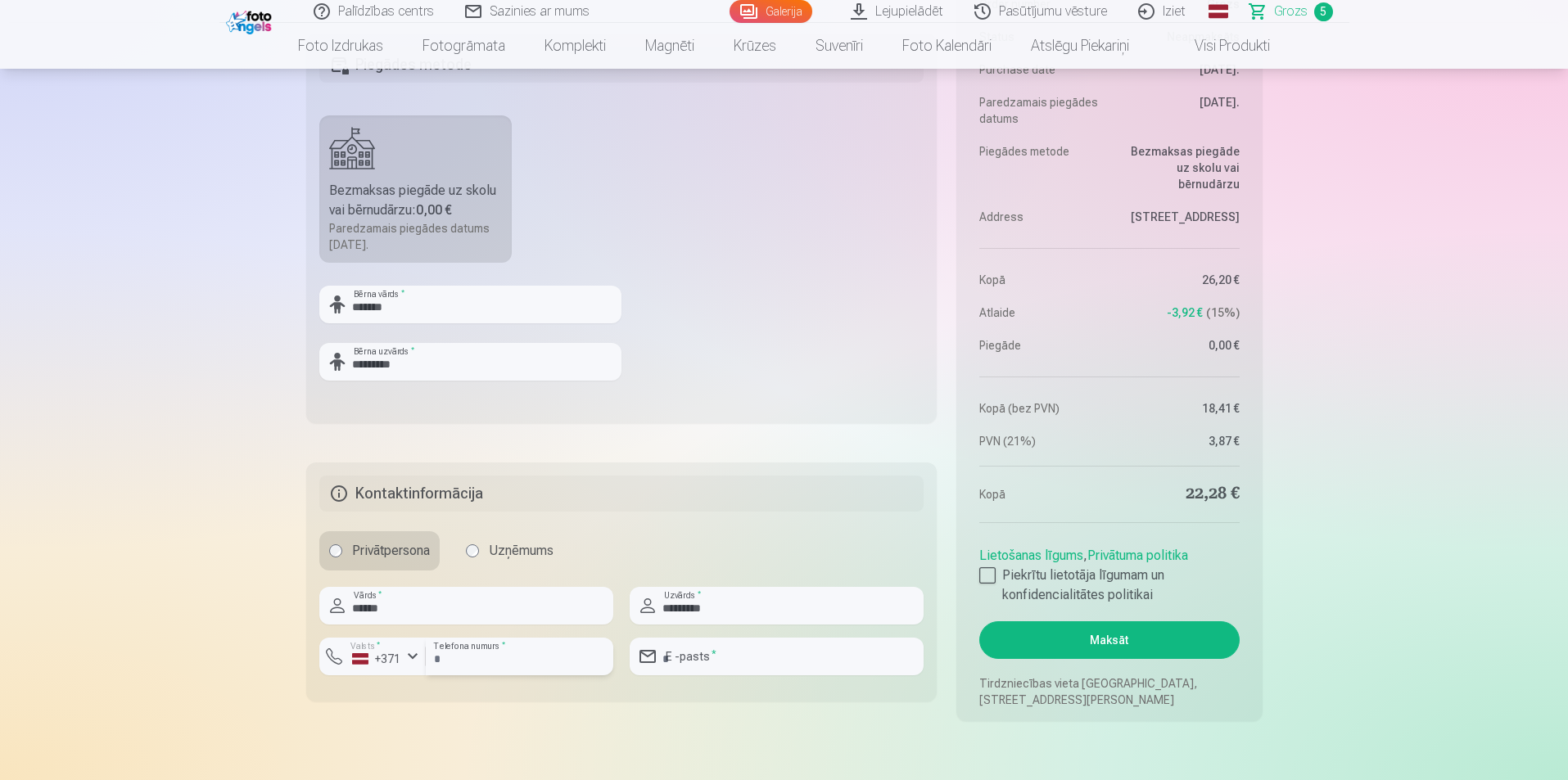
click at [467, 664] on input "number" at bounding box center [519, 657] width 187 height 38
click at [469, 654] on input "number" at bounding box center [519, 657] width 187 height 38
type input "********"
click at [677, 651] on input "email" at bounding box center [776, 657] width 294 height 38
type input "**********"
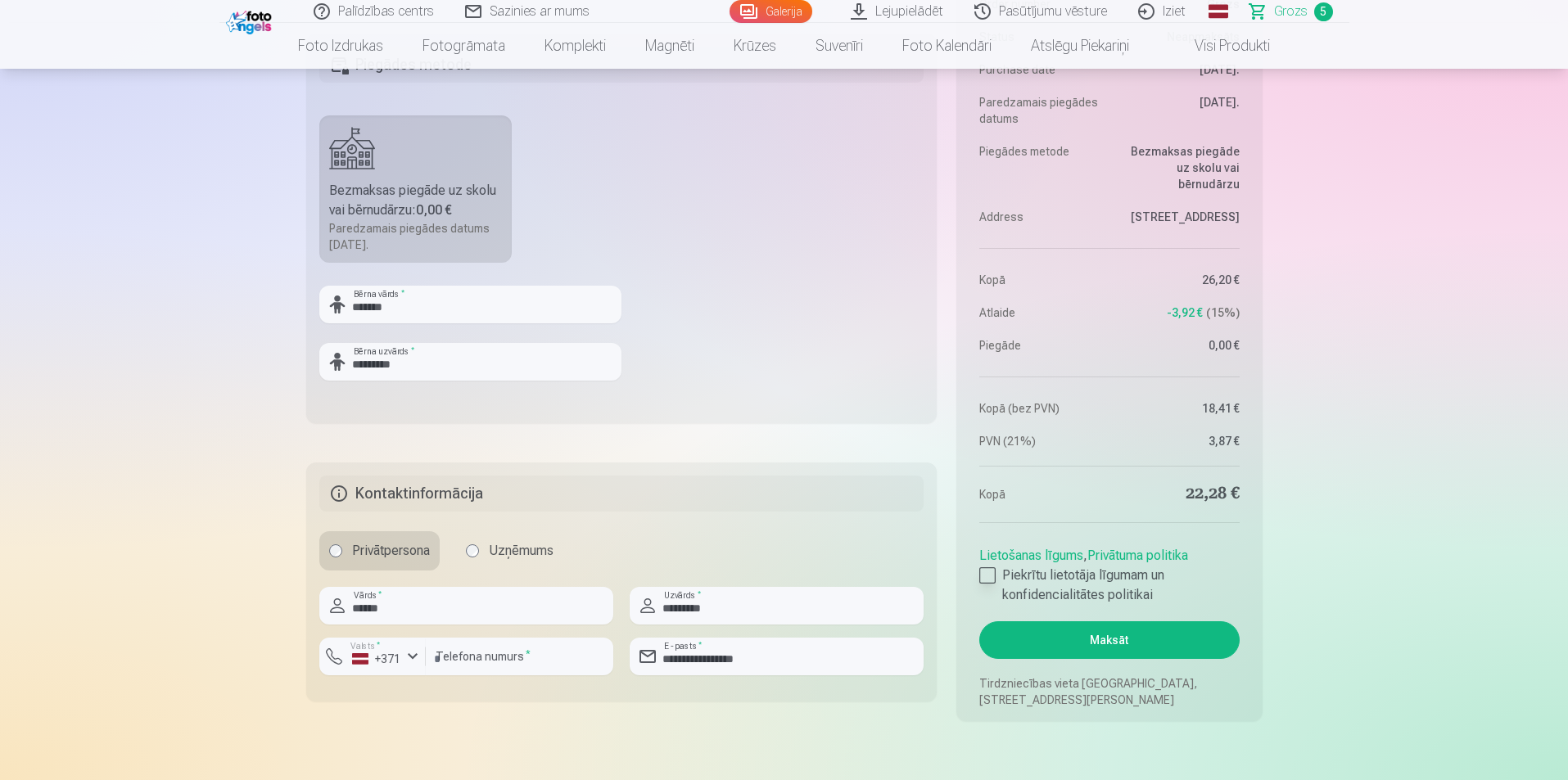
click at [991, 570] on div at bounding box center [987, 575] width 16 height 16
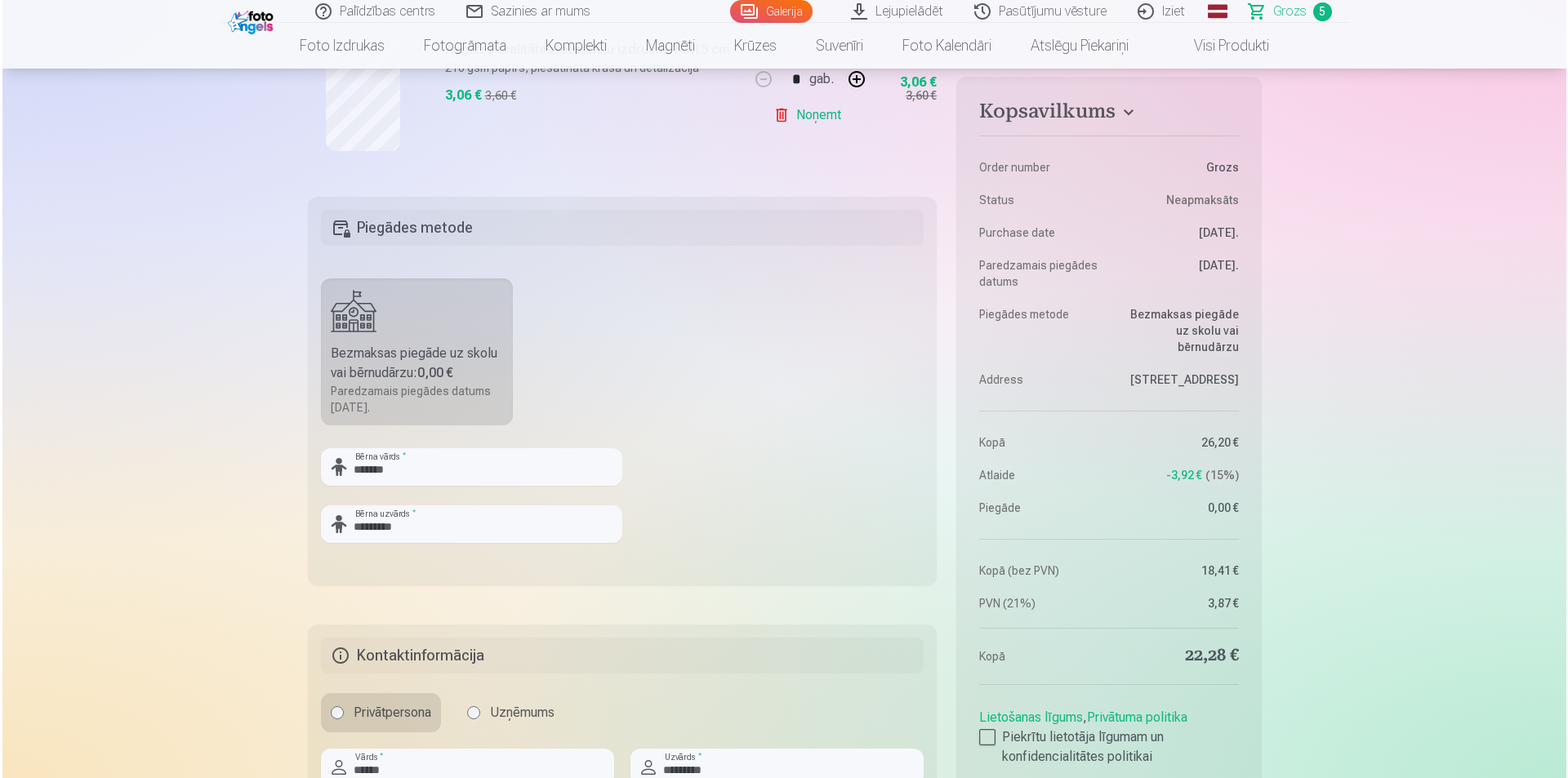
scroll to position [1307, 0]
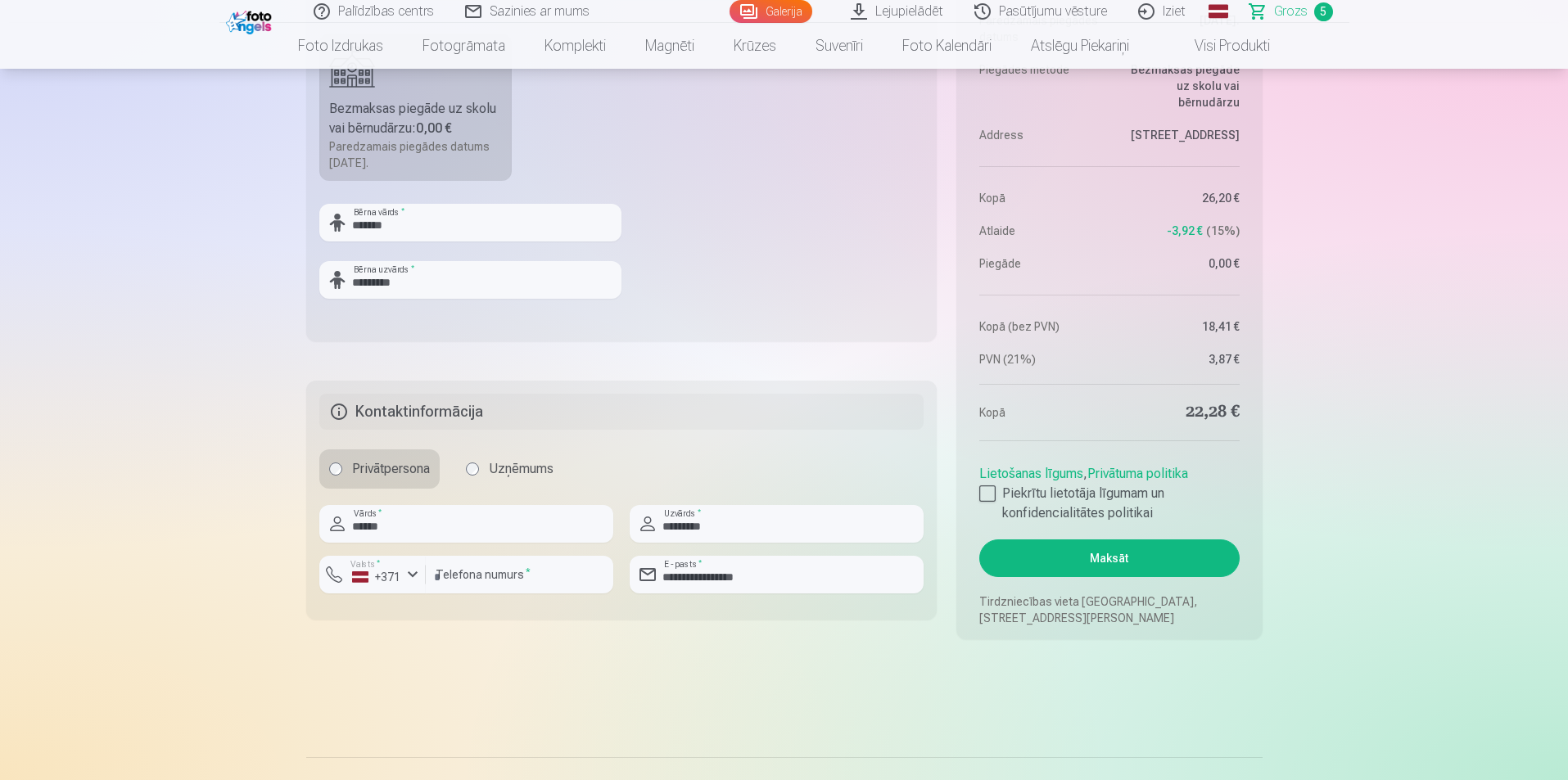
click at [1157, 562] on button "Maksāt" at bounding box center [1108, 558] width 259 height 38
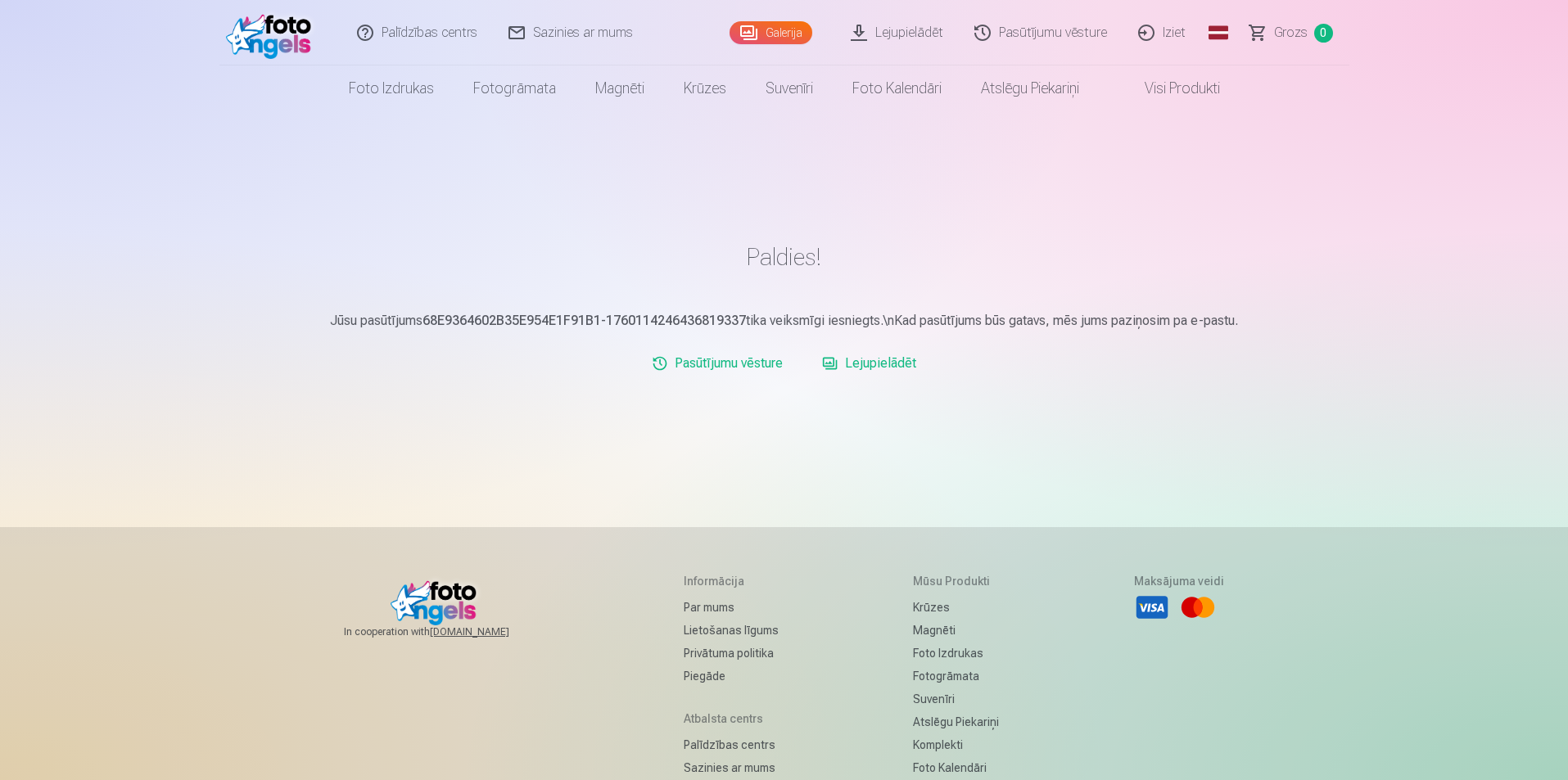
click at [1087, 32] on link "Pasūtījumu vēsture" at bounding box center [1041, 32] width 164 height 65
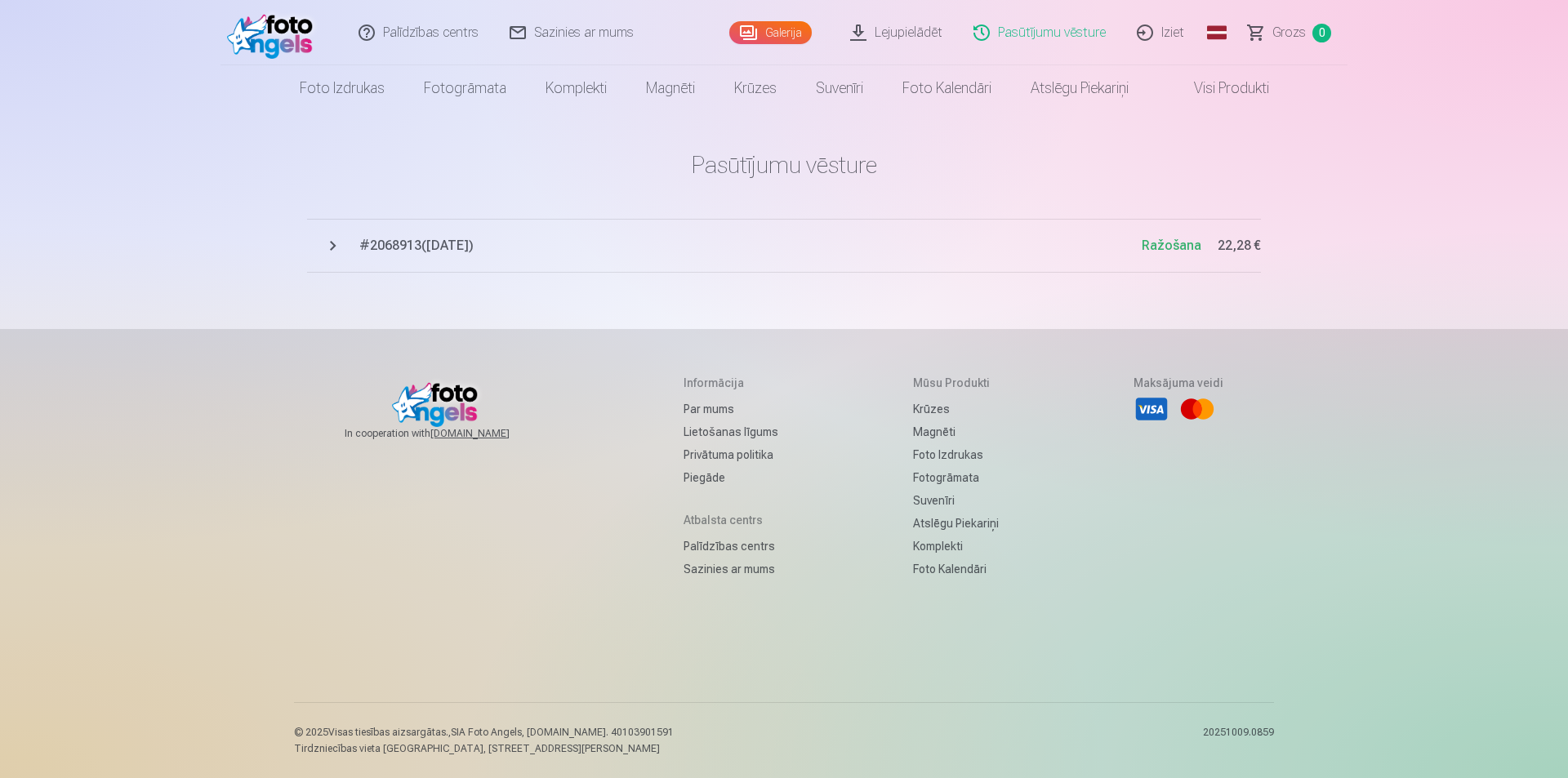
click at [606, 238] on span "# 2068913 ( [DATE] )" at bounding box center [750, 246] width 782 height 20
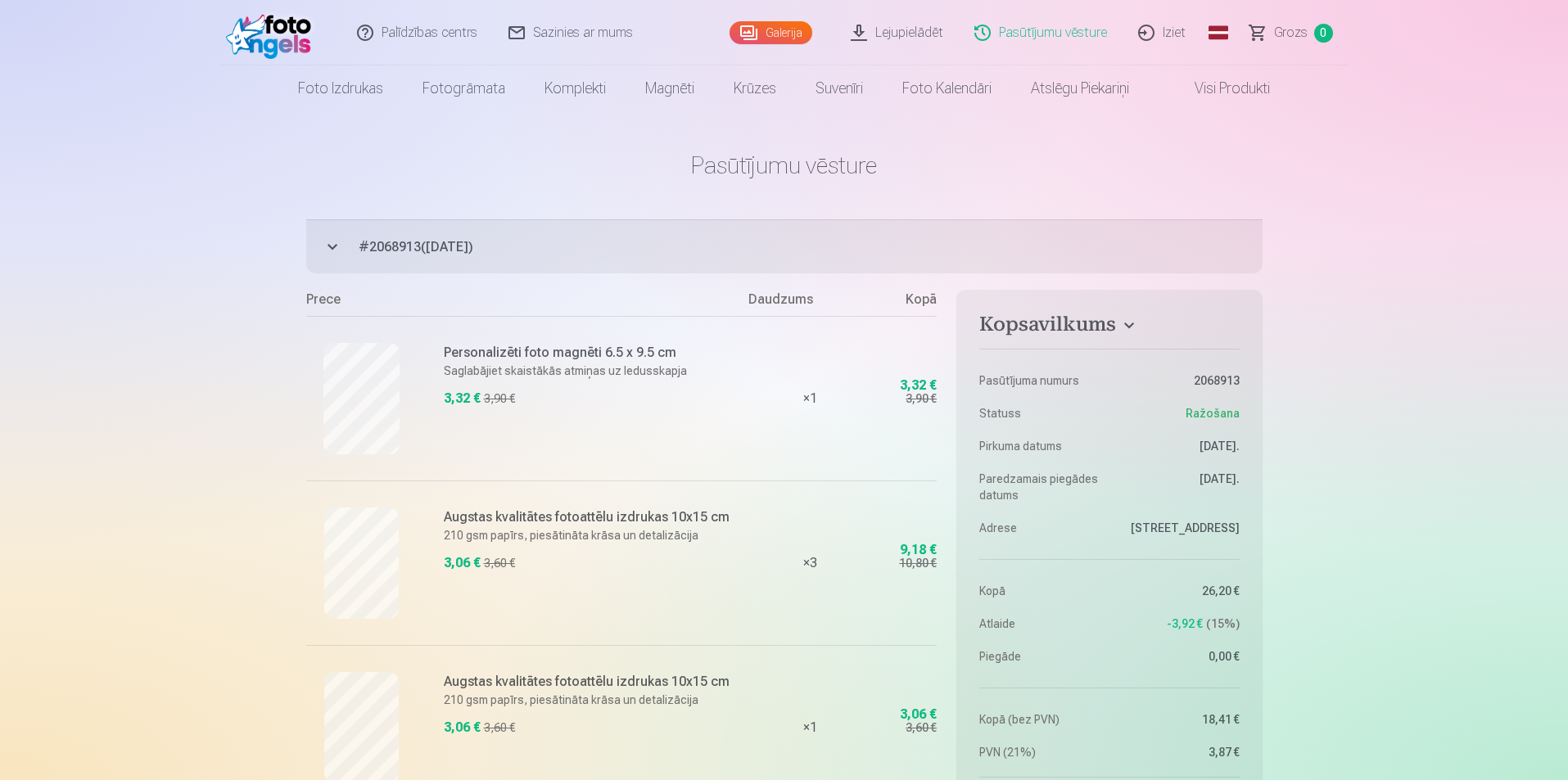
click at [1177, 22] on link "Iziet" at bounding box center [1162, 32] width 79 height 65
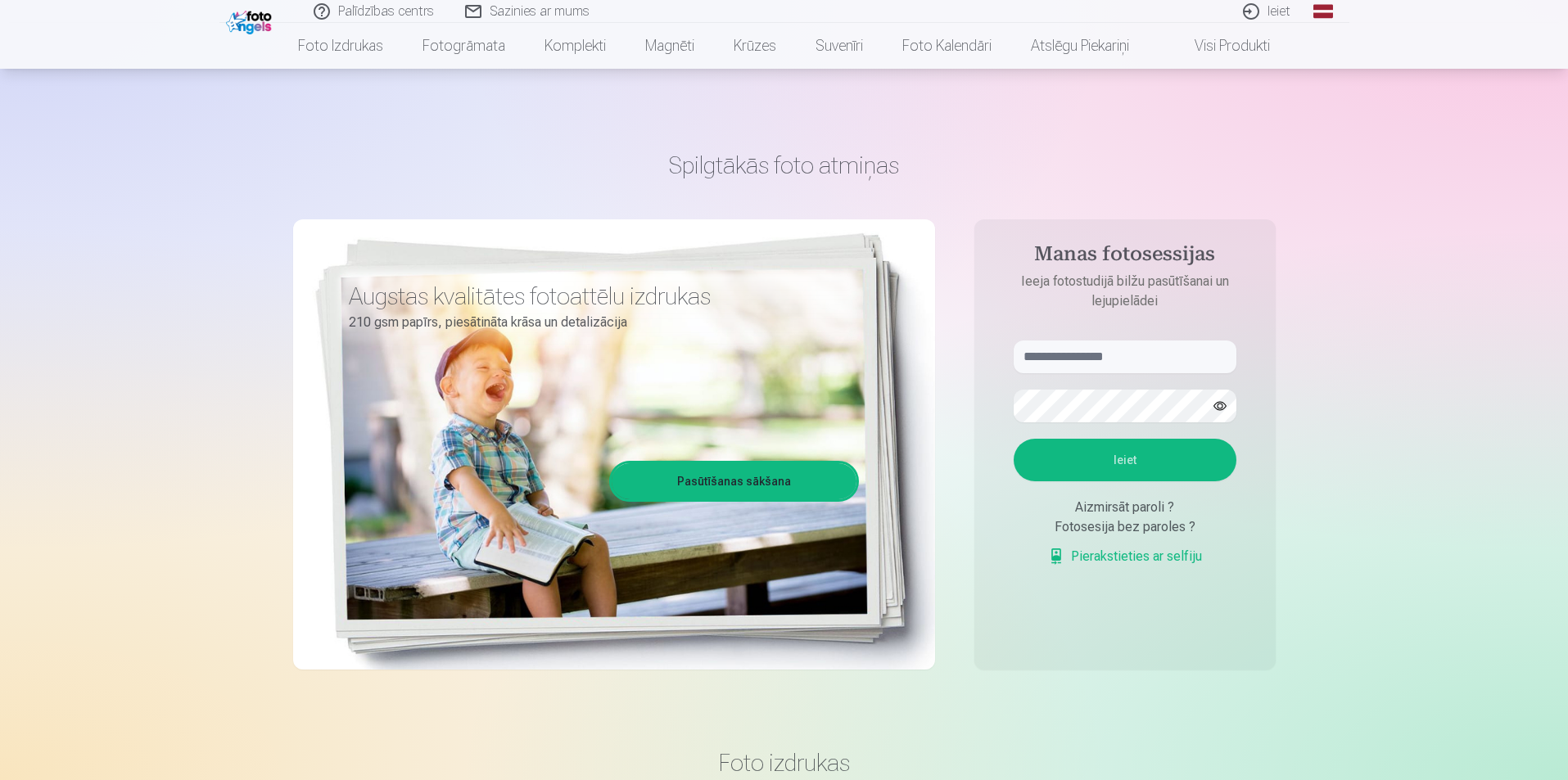
scroll to position [82, 0]
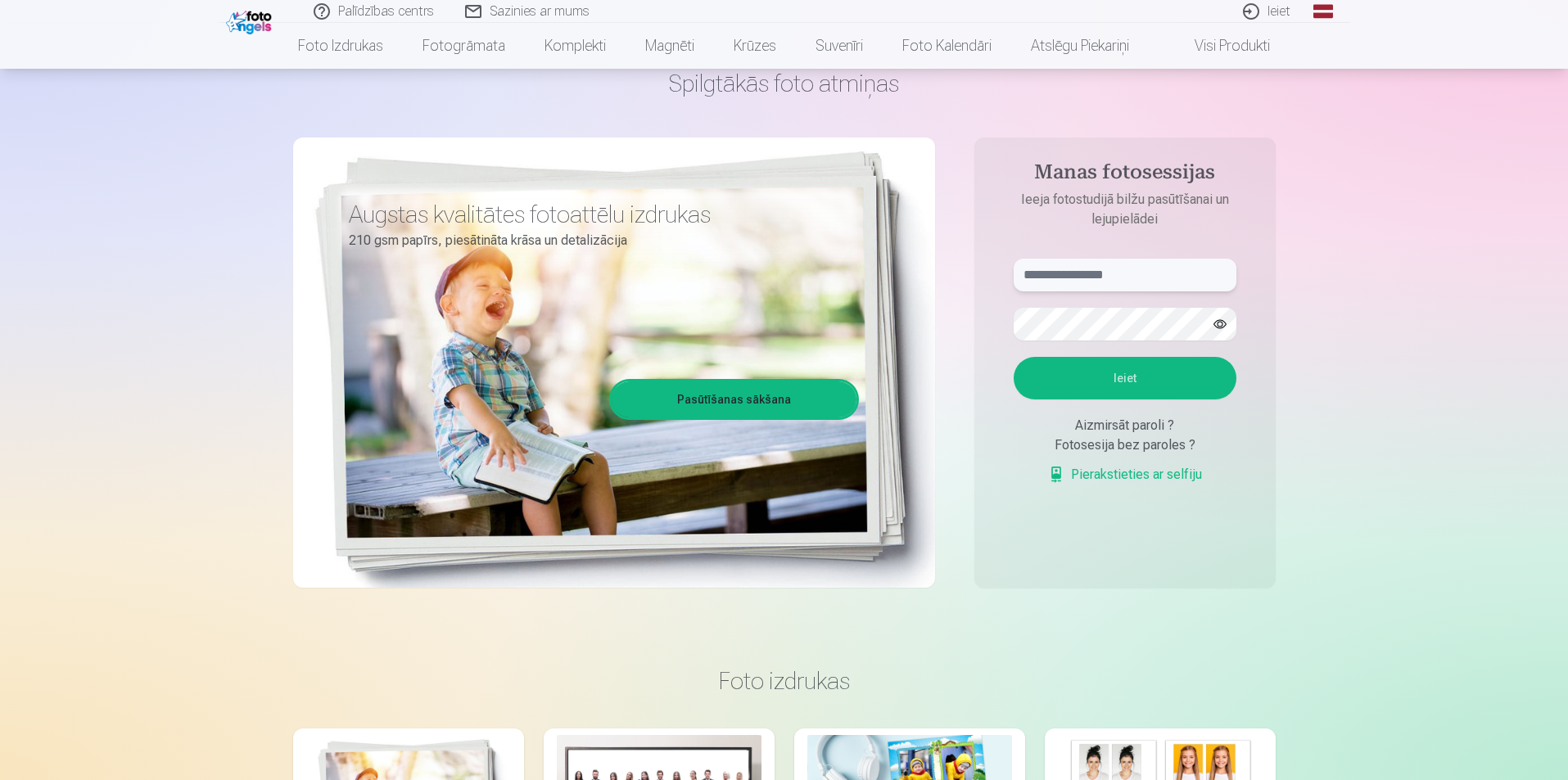
click at [1063, 269] on input "text" at bounding box center [1124, 275] width 223 height 33
type input "*"
type input "**********"
click at [1013, 357] on button "Ieiet" at bounding box center [1124, 378] width 223 height 43
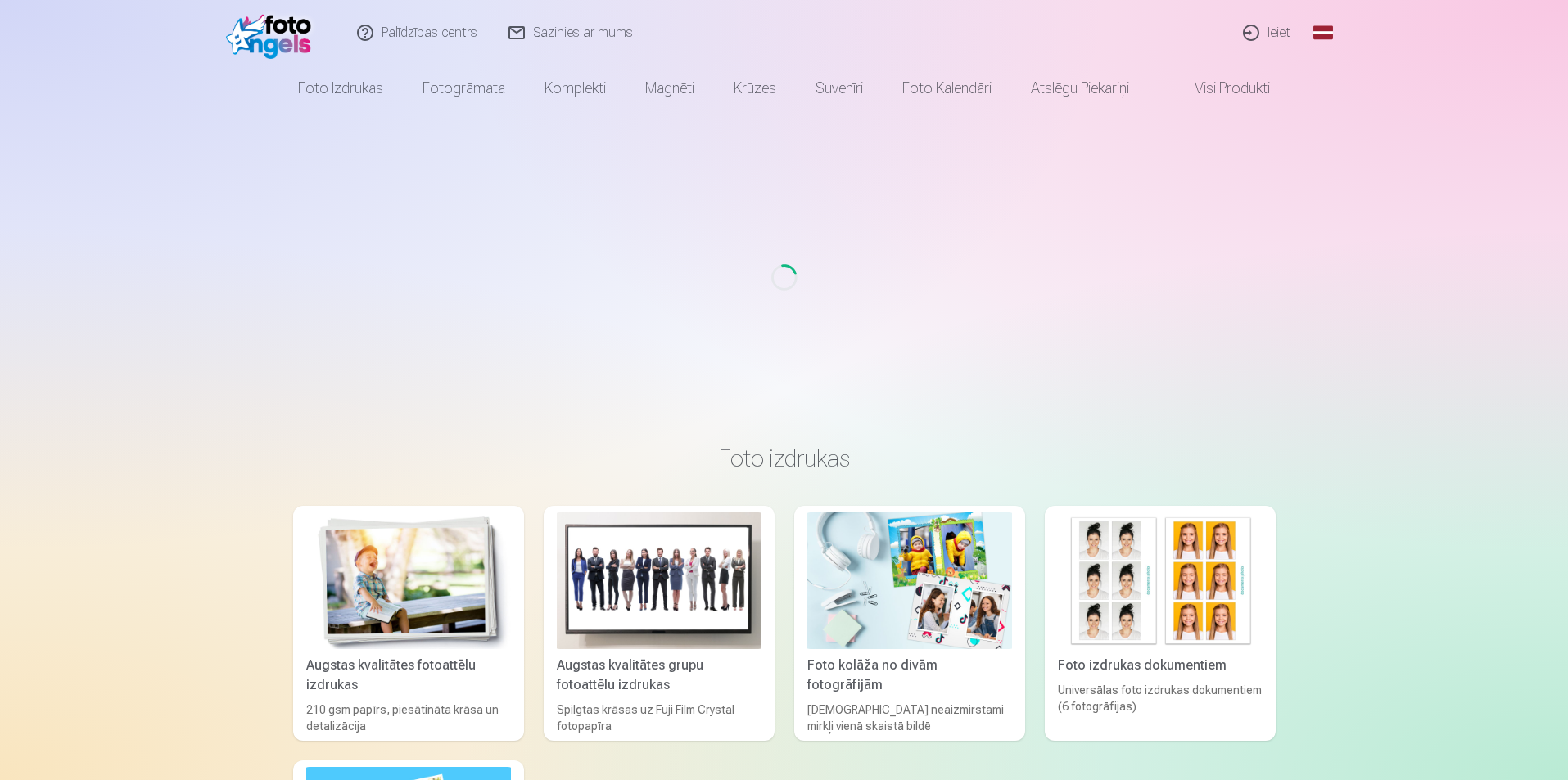
scroll to position [82, 0]
